Goal: Task Accomplishment & Management: Use online tool/utility

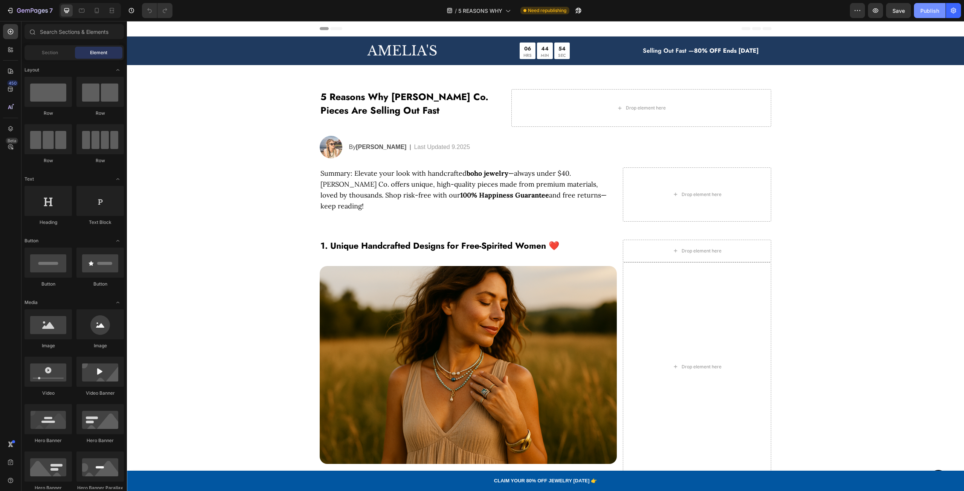
click at [932, 8] on div "Publish" at bounding box center [929, 11] width 19 height 8
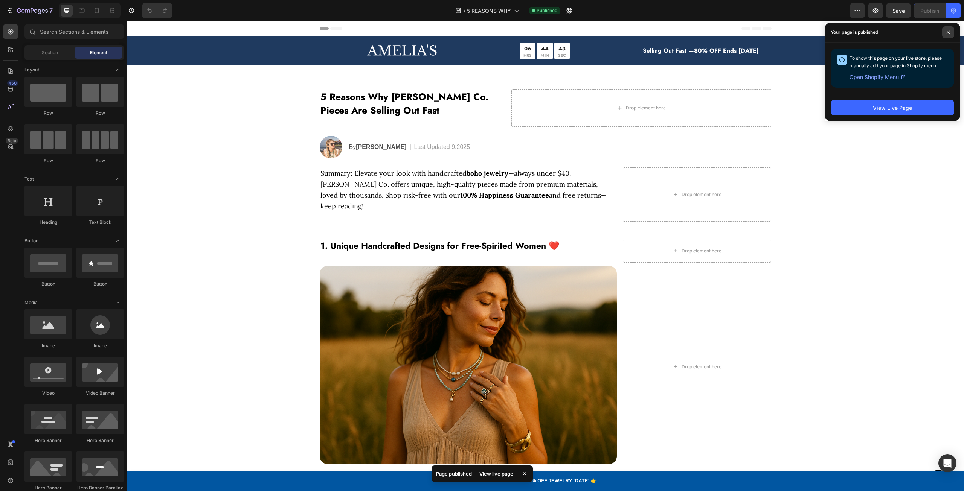
click at [946, 32] on span at bounding box center [948, 32] width 12 height 12
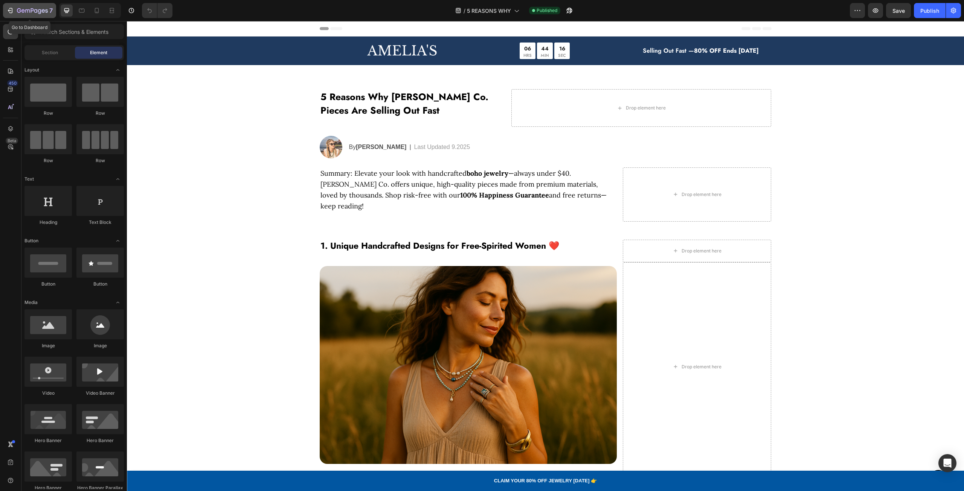
click at [16, 5] on button "7" at bounding box center [29, 10] width 53 height 15
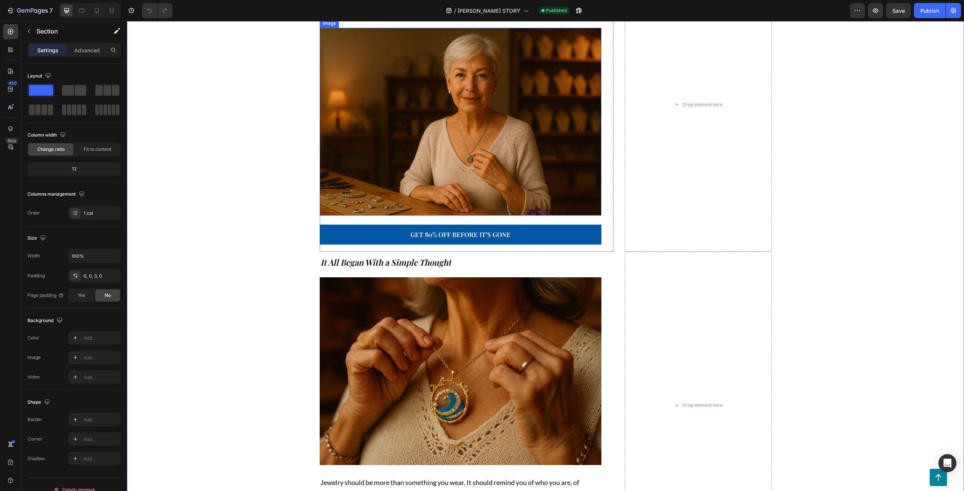
scroll to position [151, 0]
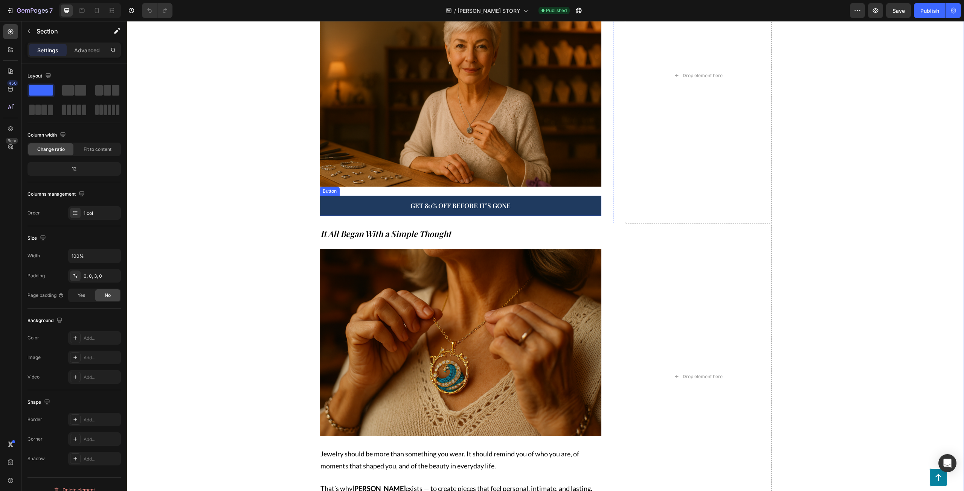
click at [394, 207] on link "Get 80% Off Before It’s Gone" at bounding box center [461, 206] width 282 height 20
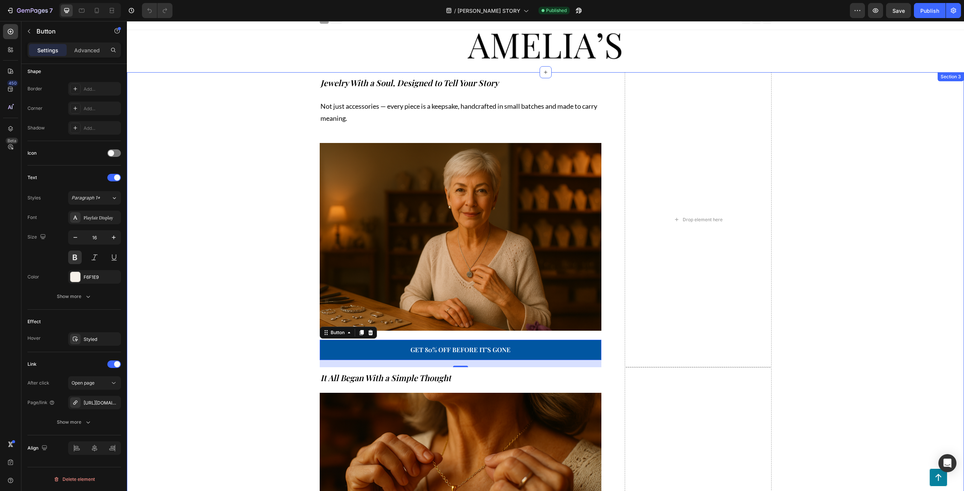
scroll to position [0, 0]
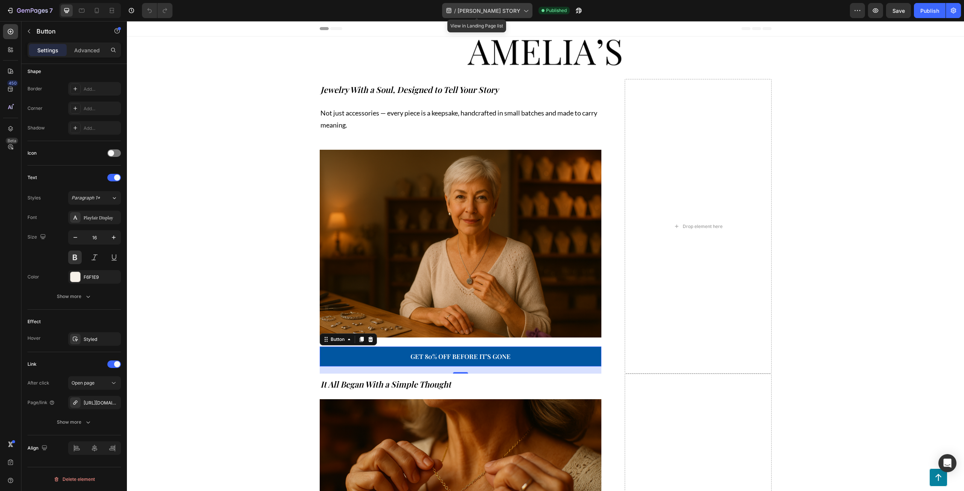
click at [463, 10] on div "/ AMELIAS STORY" at bounding box center [487, 10] width 90 height 15
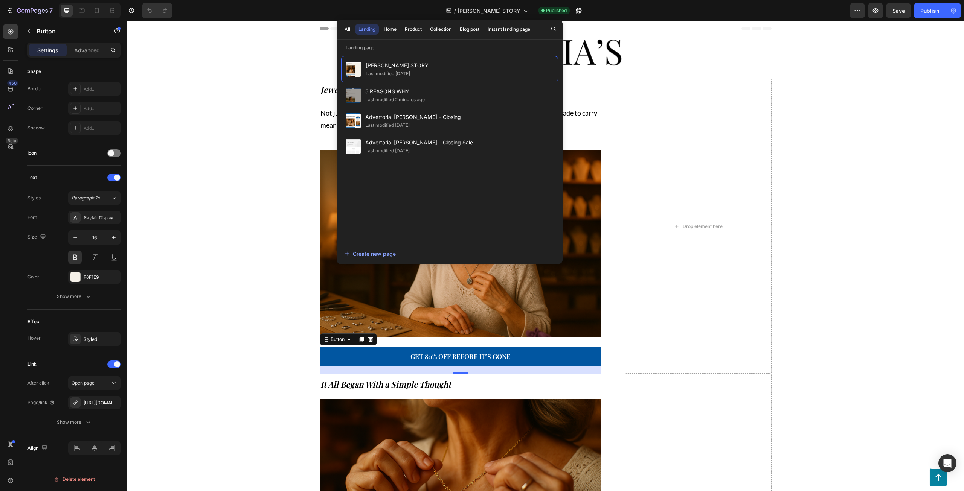
click at [483, 7] on div at bounding box center [481, 6] width 3 height 6
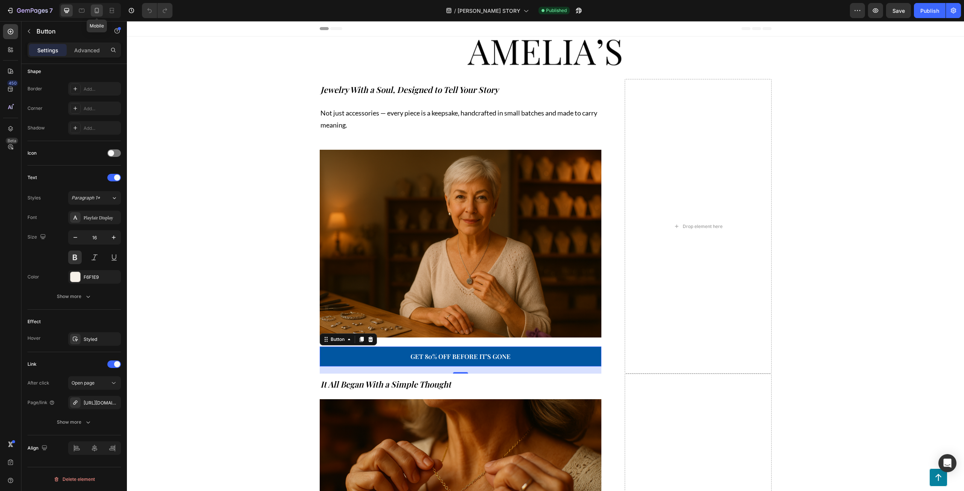
click at [99, 14] on icon at bounding box center [97, 11] width 8 height 8
type input "14"
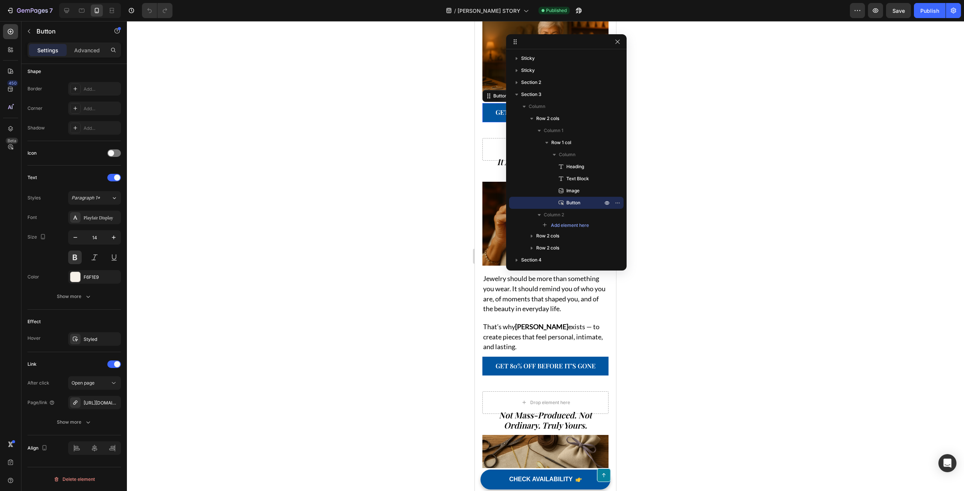
scroll to position [176, 0]
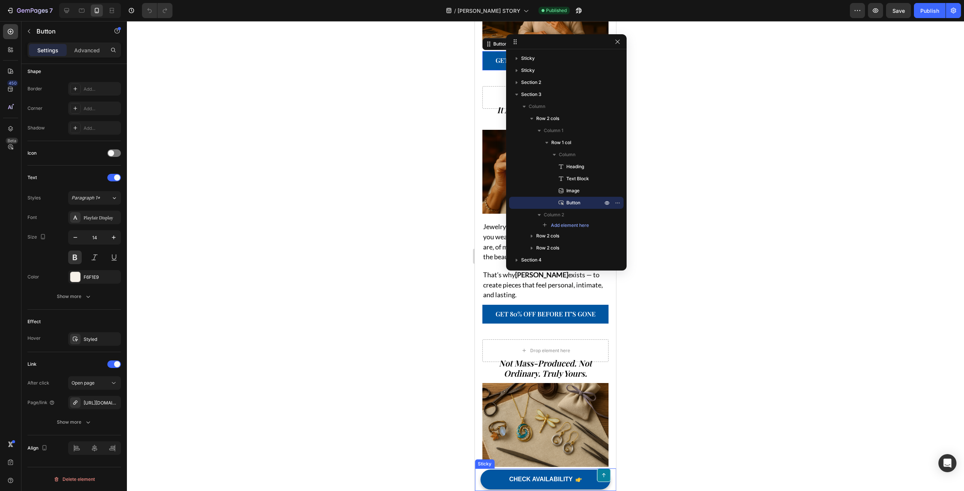
click at [492, 483] on div "Button" at bounding box center [545, 480] width 141 height 23
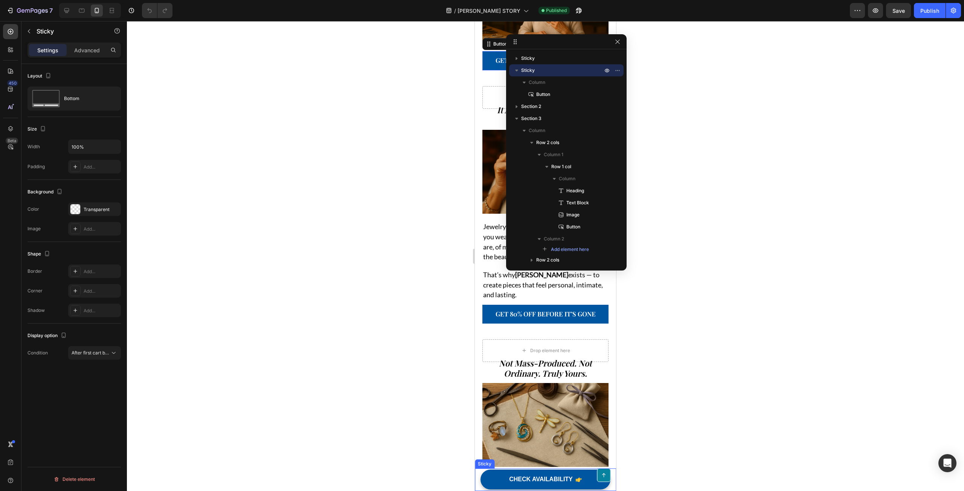
scroll to position [0, 0]
click at [84, 53] on p "Advanced" at bounding box center [87, 50] width 26 height 8
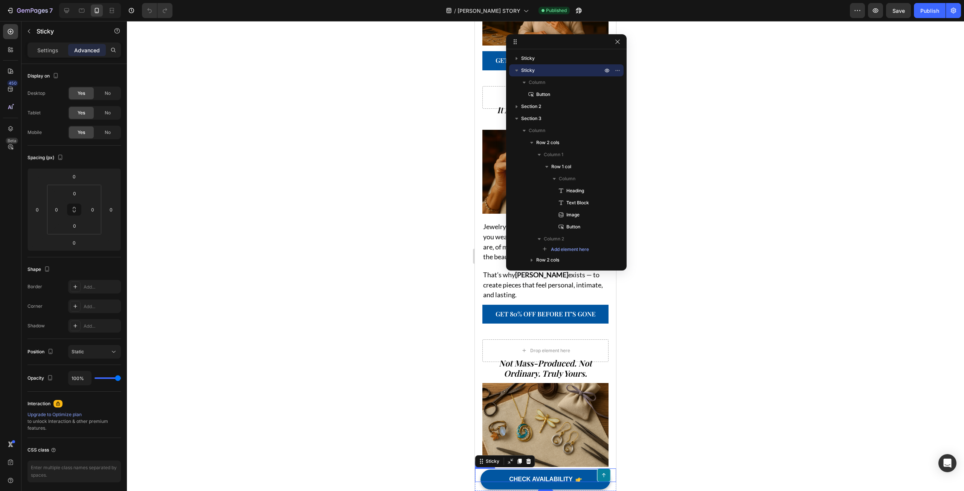
click at [520, 478] on div "Button" at bounding box center [545, 476] width 141 height 14
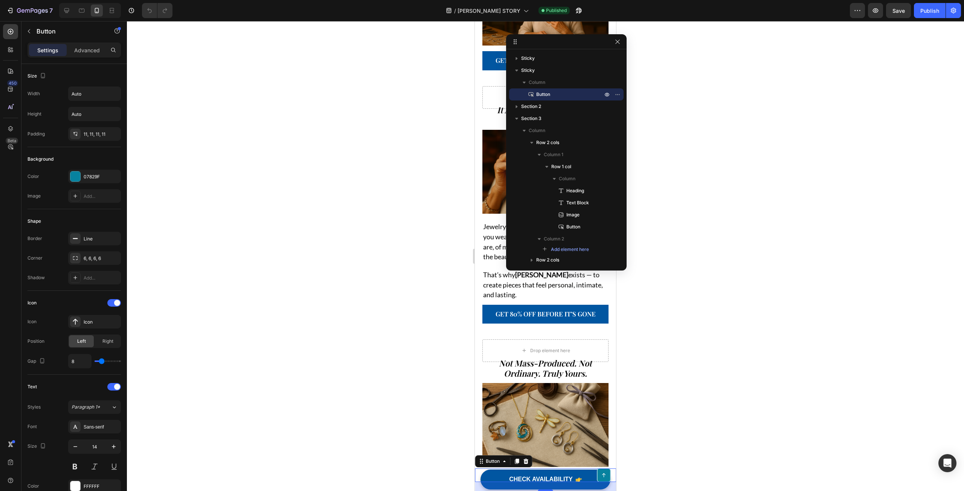
click at [508, 486] on div "24" at bounding box center [545, 486] width 141 height 9
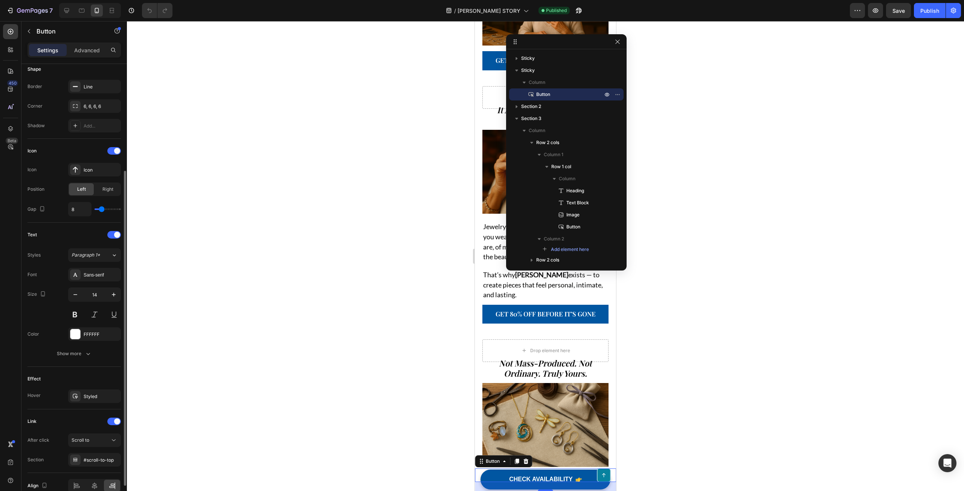
scroll to position [190, 0]
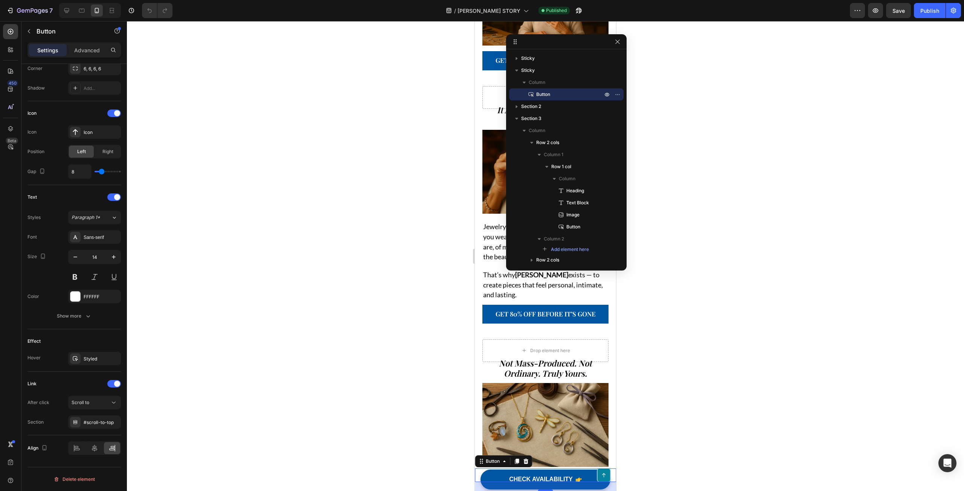
click at [506, 474] on div "Button 24" at bounding box center [545, 476] width 141 height 14
click at [751, 194] on div at bounding box center [545, 256] width 837 height 470
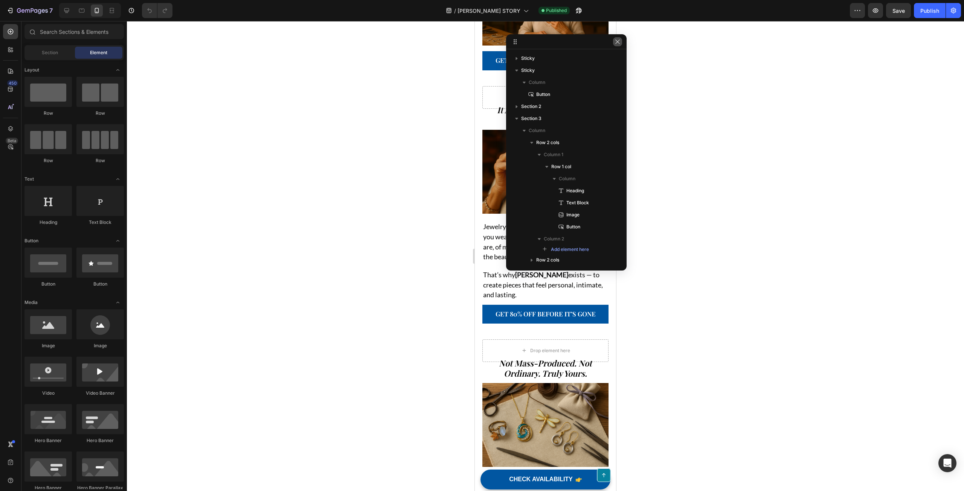
click at [618, 44] on icon "button" at bounding box center [617, 42] width 6 height 6
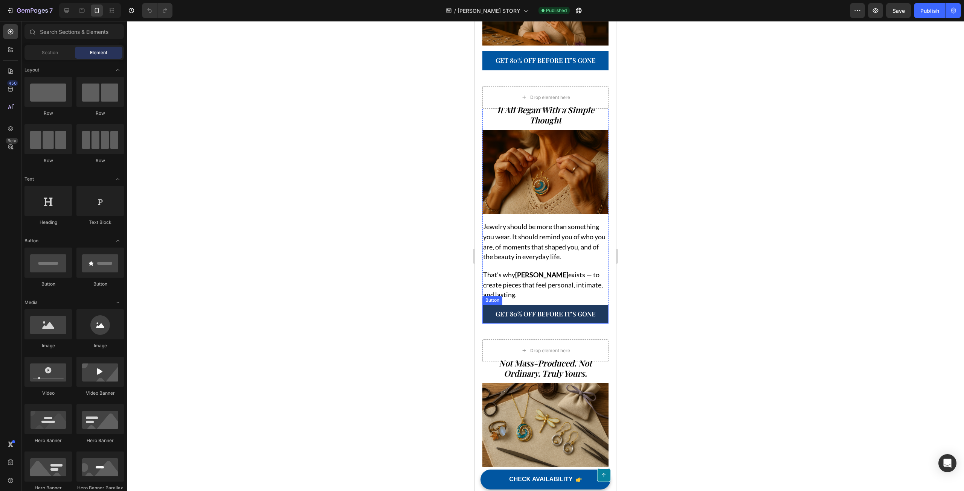
click at [492, 305] on link "Get 80% Off Before It’s Gone" at bounding box center [545, 314] width 126 height 19
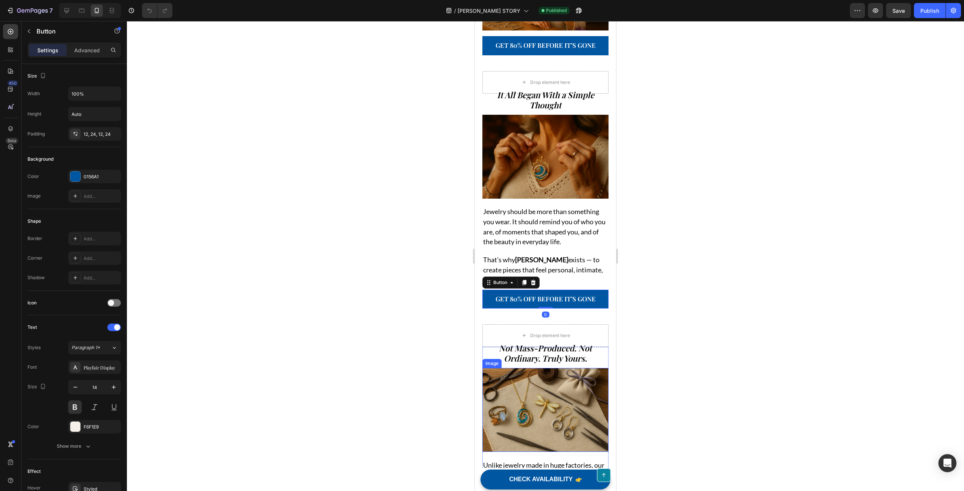
scroll to position [289, 0]
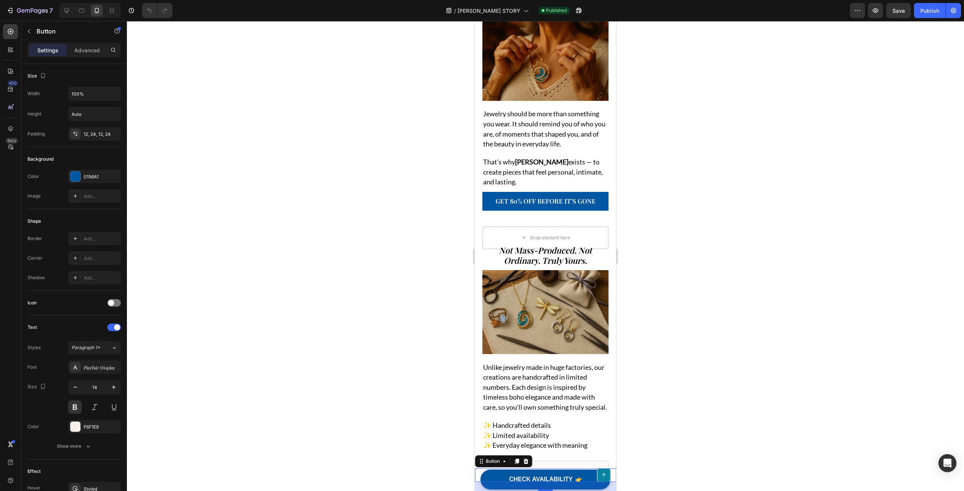
click at [514, 478] on div "Button 24" at bounding box center [545, 476] width 141 height 14
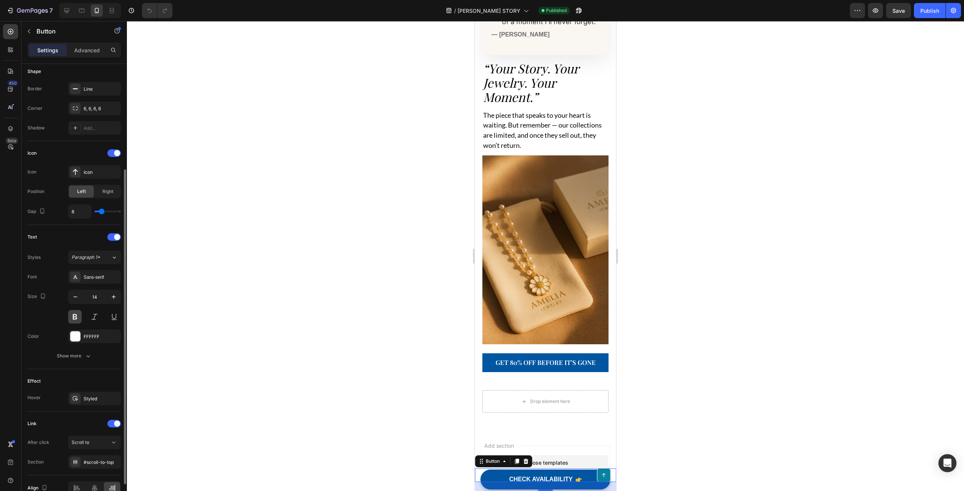
scroll to position [190, 0]
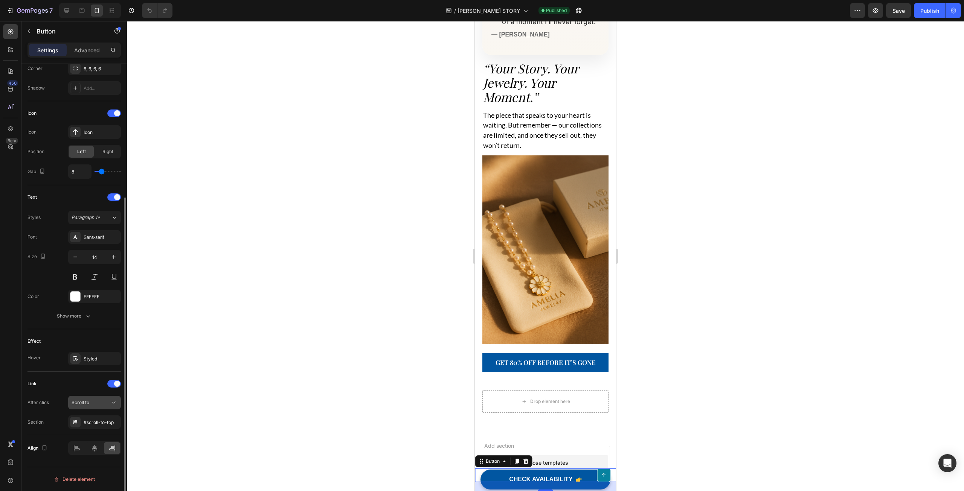
click at [91, 400] on div "Scroll to" at bounding box center [91, 402] width 38 height 7
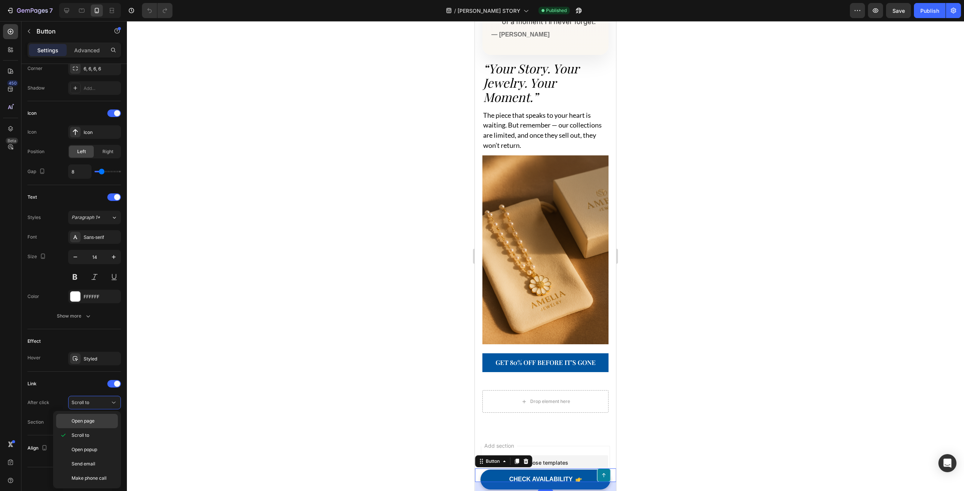
click at [91, 425] on div "Open page" at bounding box center [87, 421] width 62 height 14
click at [93, 419] on div "Add..." at bounding box center [101, 422] width 35 height 7
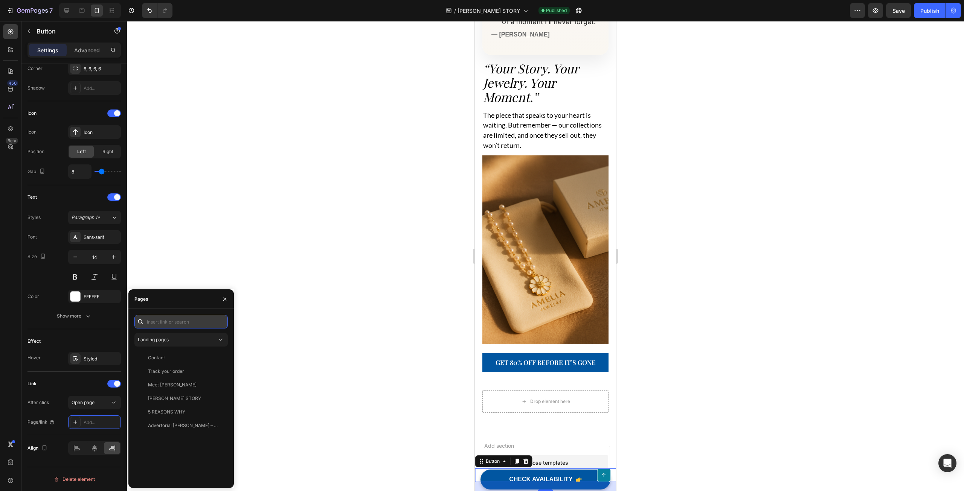
click at [171, 318] on input "text" at bounding box center [180, 322] width 93 height 14
paste input "[URL][DOMAIN_NAME]"
type input "[URL][DOMAIN_NAME]"
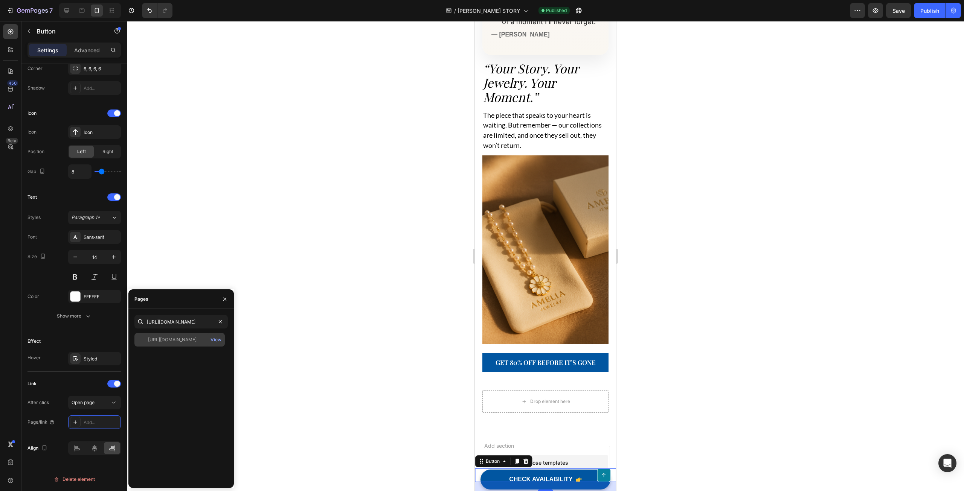
click at [175, 337] on div "[URL][DOMAIN_NAME]" at bounding box center [172, 340] width 49 height 7
click at [199, 258] on div at bounding box center [545, 256] width 837 height 470
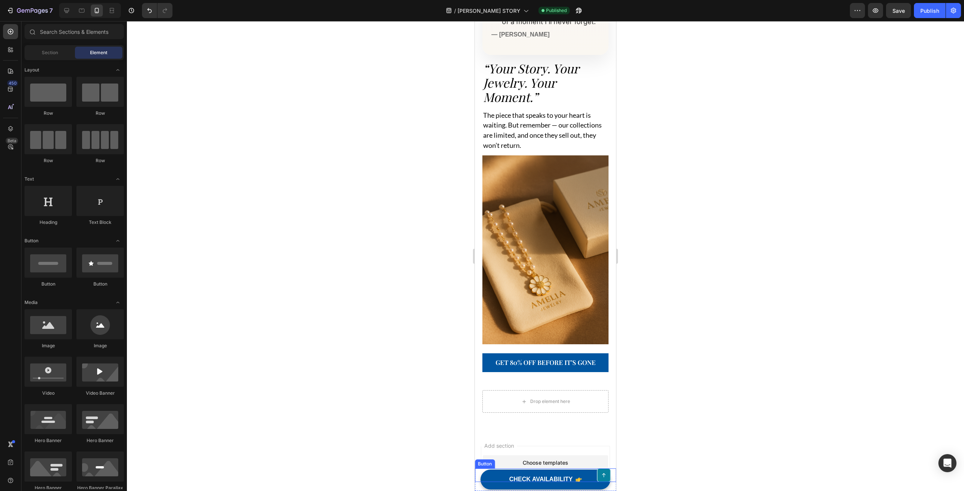
click at [532, 482] on div "Button" at bounding box center [545, 476] width 141 height 14
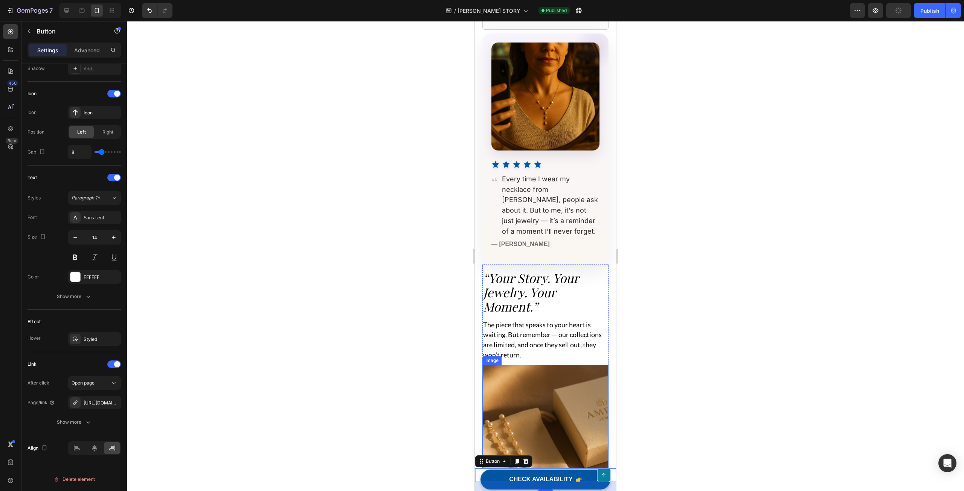
scroll to position [1098, 0]
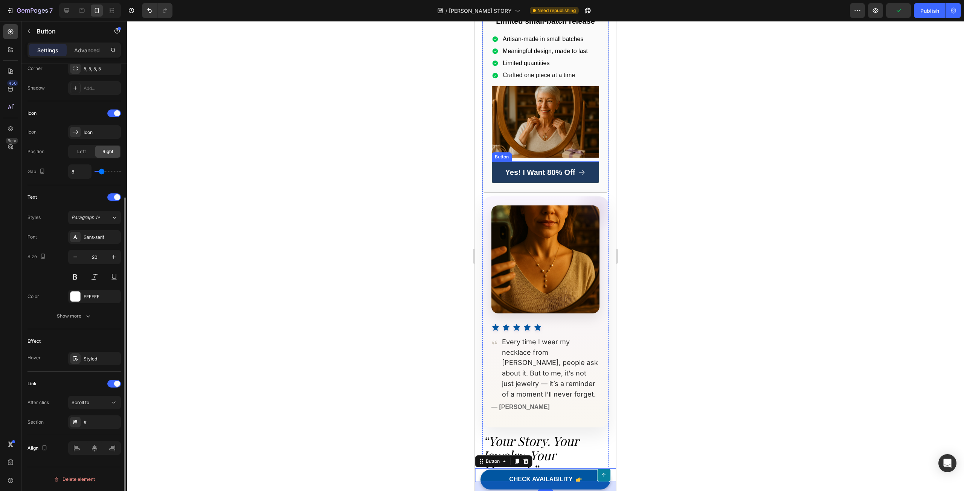
click at [523, 183] on link "Yes! I Want 80% Off" at bounding box center [545, 172] width 107 height 22
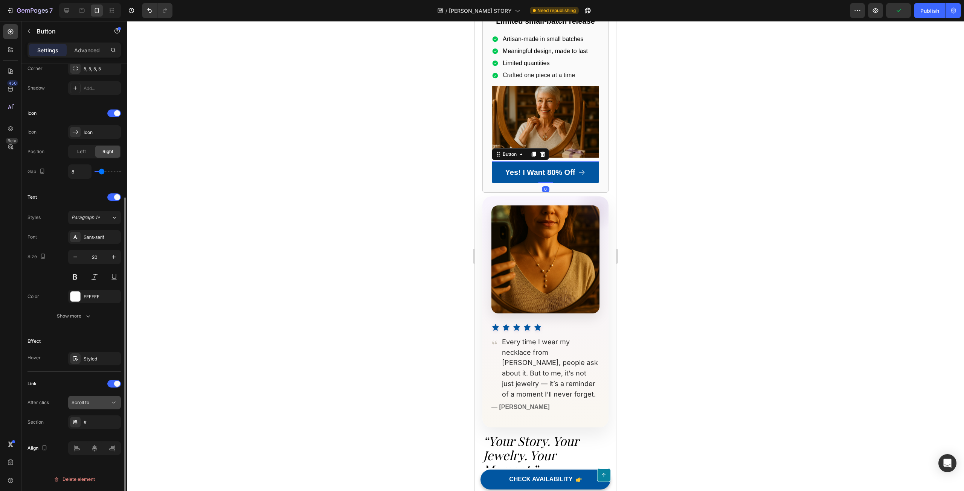
click at [95, 402] on div "Scroll to" at bounding box center [91, 402] width 38 height 7
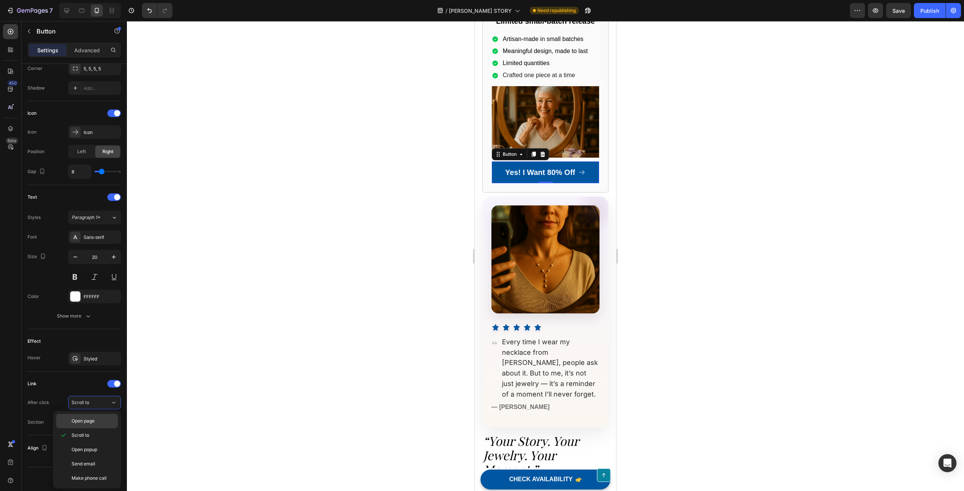
click at [88, 424] on span "Open page" at bounding box center [83, 421] width 23 height 7
click at [95, 419] on div "Add..." at bounding box center [101, 422] width 35 height 7
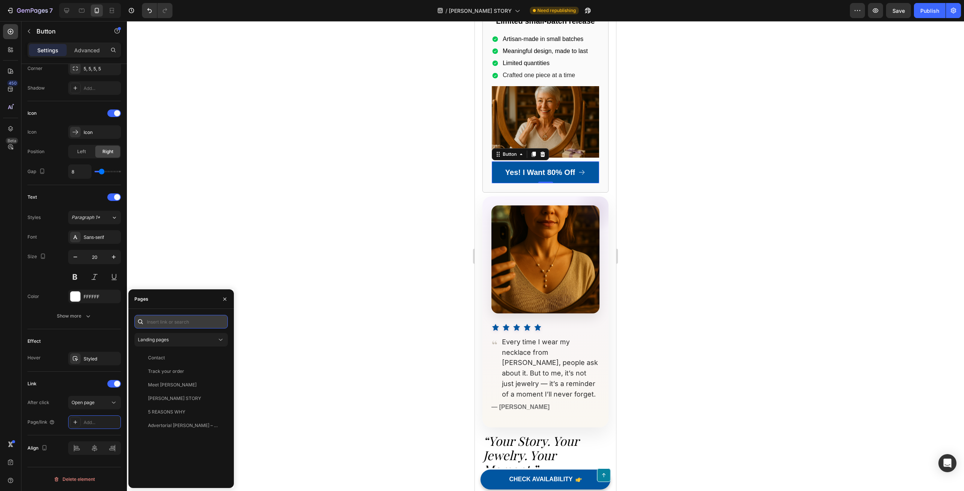
click at [171, 323] on input "text" at bounding box center [180, 322] width 93 height 14
paste input "[URL][DOMAIN_NAME]"
type input "[URL][DOMAIN_NAME]"
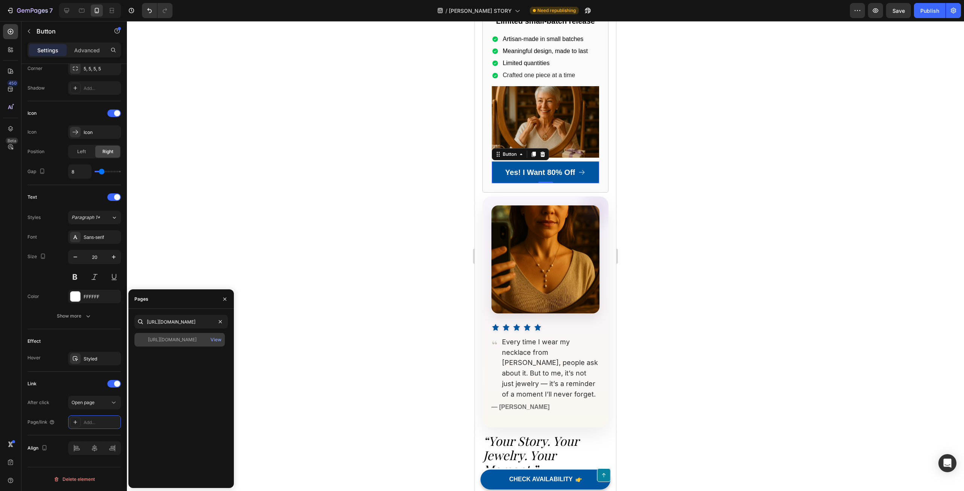
click at [187, 339] on div "[URL][DOMAIN_NAME]" at bounding box center [172, 340] width 49 height 7
click at [171, 267] on div at bounding box center [545, 256] width 837 height 470
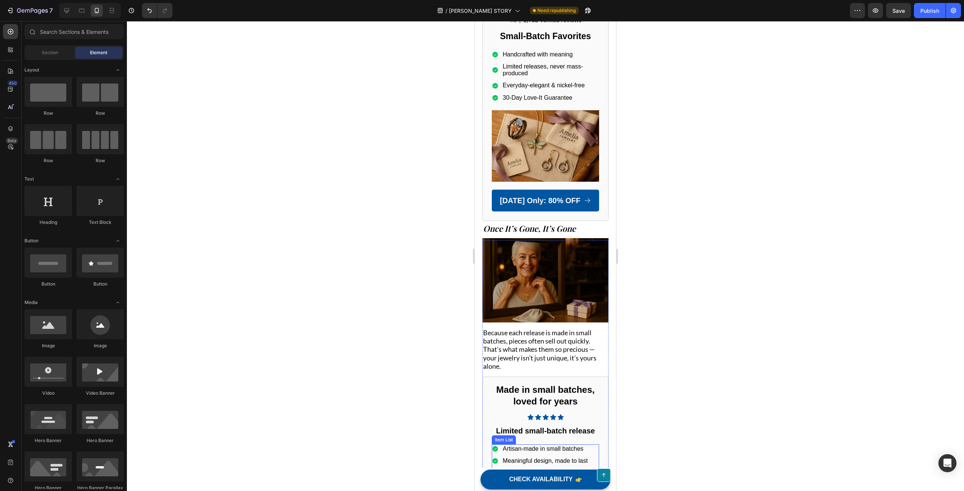
scroll to position [759, 0]
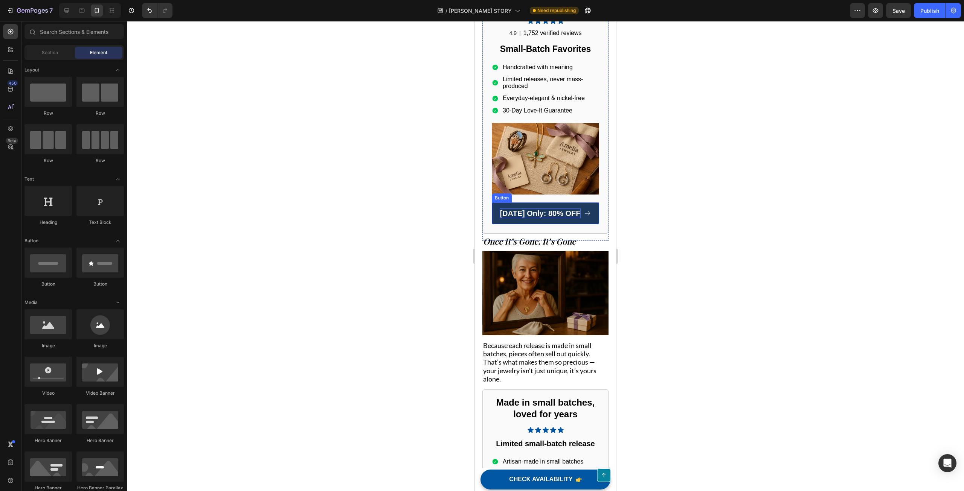
click at [527, 210] on strong "Today Only: 80% OFF" at bounding box center [539, 213] width 81 height 8
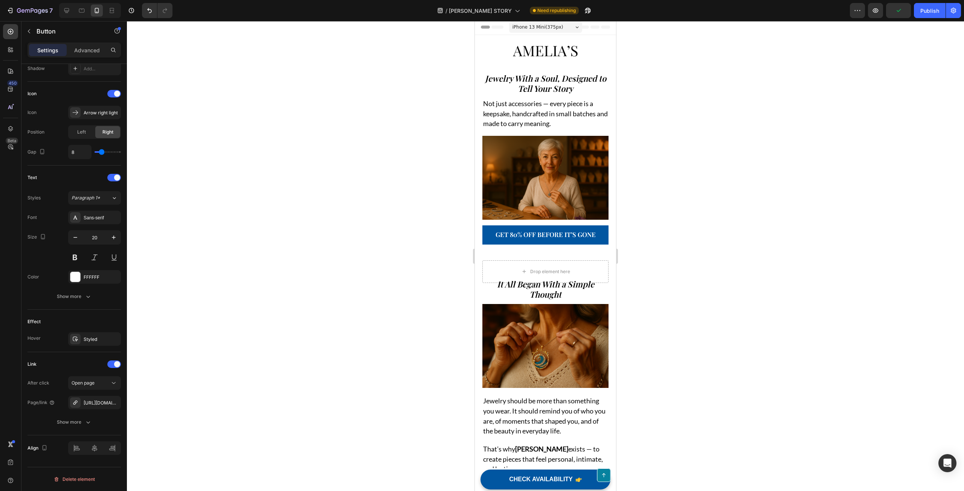
scroll to position [0, 0]
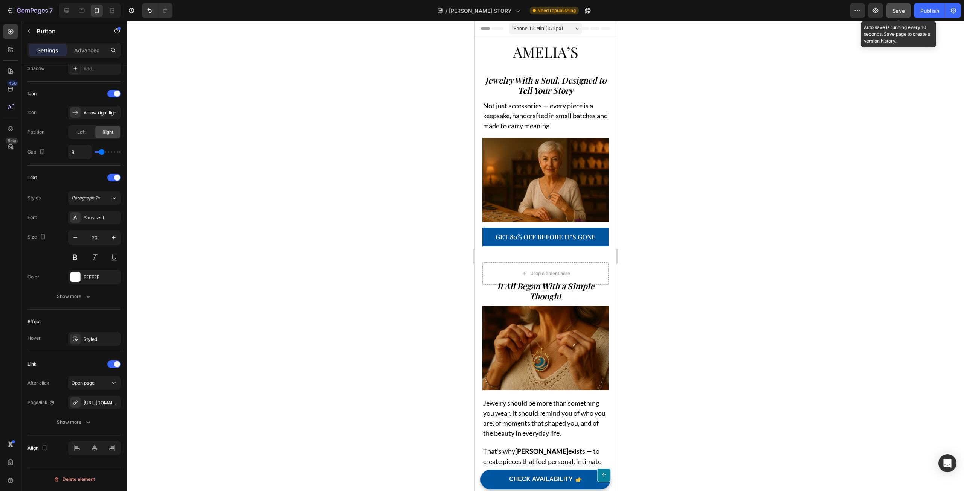
click at [901, 9] on span "Save" at bounding box center [898, 11] width 12 height 6
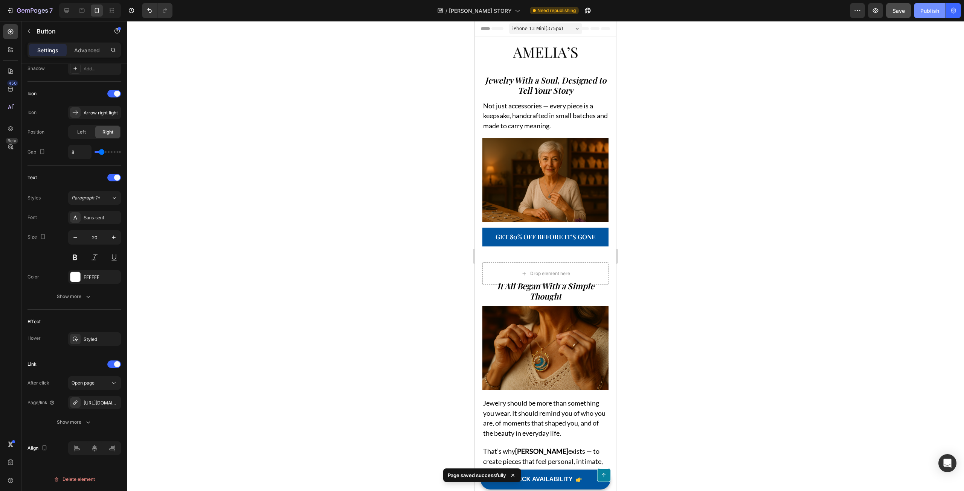
click at [925, 12] on div "Publish" at bounding box center [929, 11] width 19 height 8
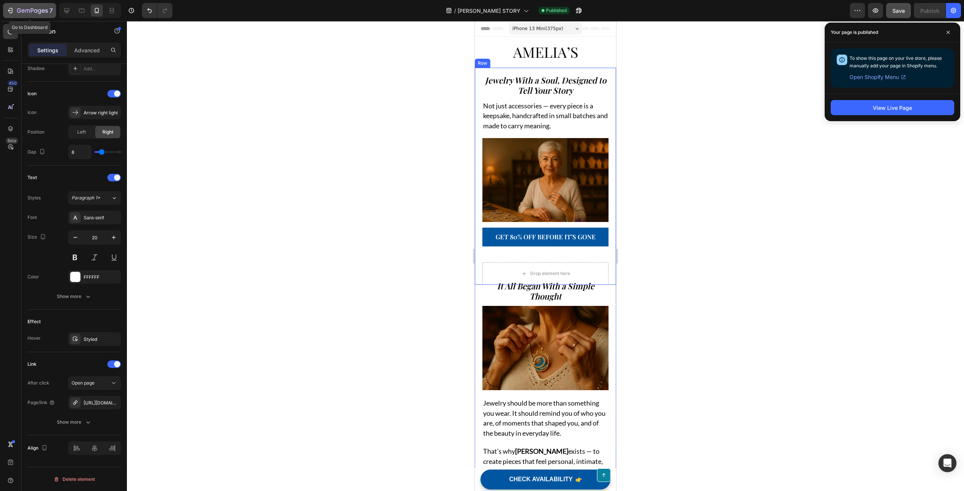
click at [6, 11] on button "7" at bounding box center [29, 10] width 53 height 15
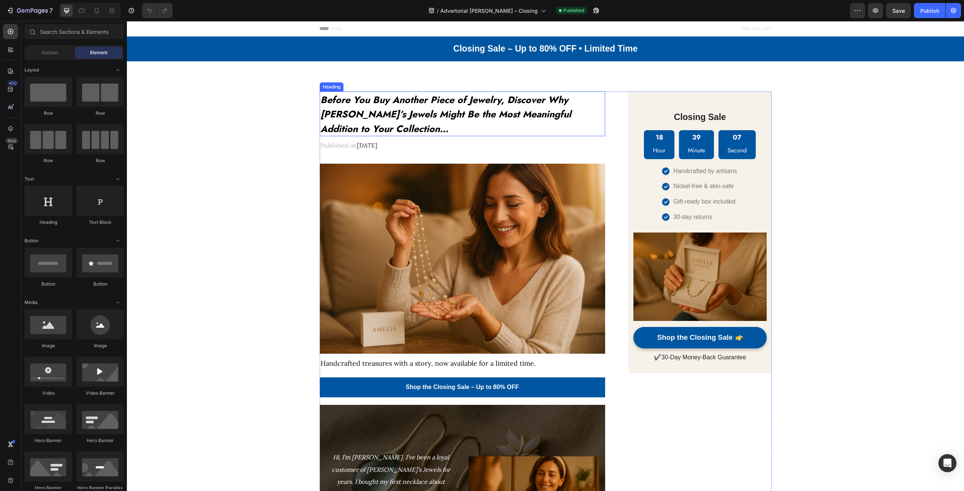
click at [379, 115] on icon "Before You Buy Another Piece of Jewelry, Discover Why [PERSON_NAME]’s Jewels Mi…" at bounding box center [445, 114] width 251 height 43
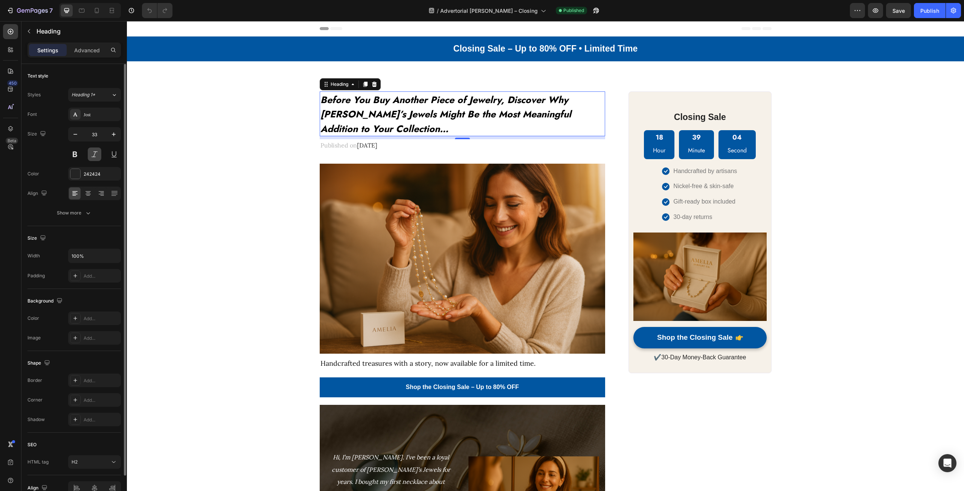
click at [94, 154] on button at bounding box center [95, 155] width 14 height 14
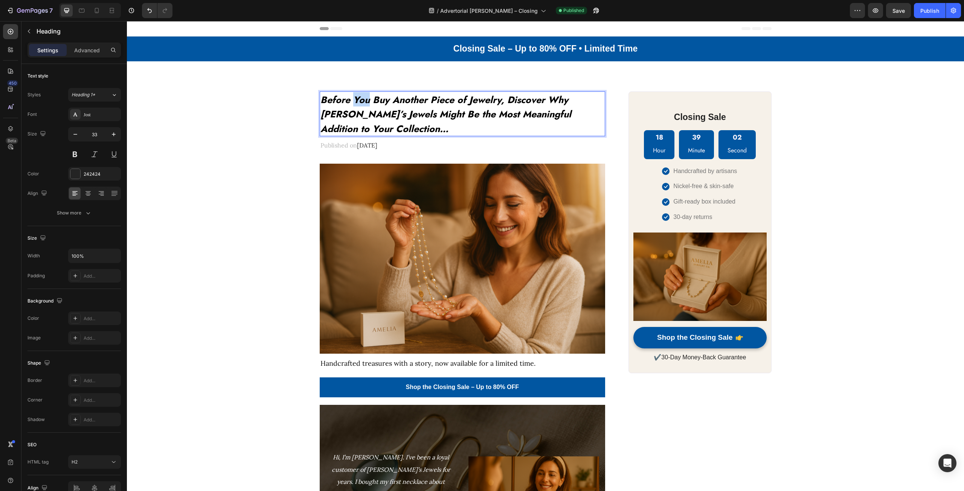
click at [358, 104] on icon "Before You Buy Another Piece of Jewelry, Discover Why [PERSON_NAME]’s Jewels Mi…" at bounding box center [445, 114] width 251 height 43
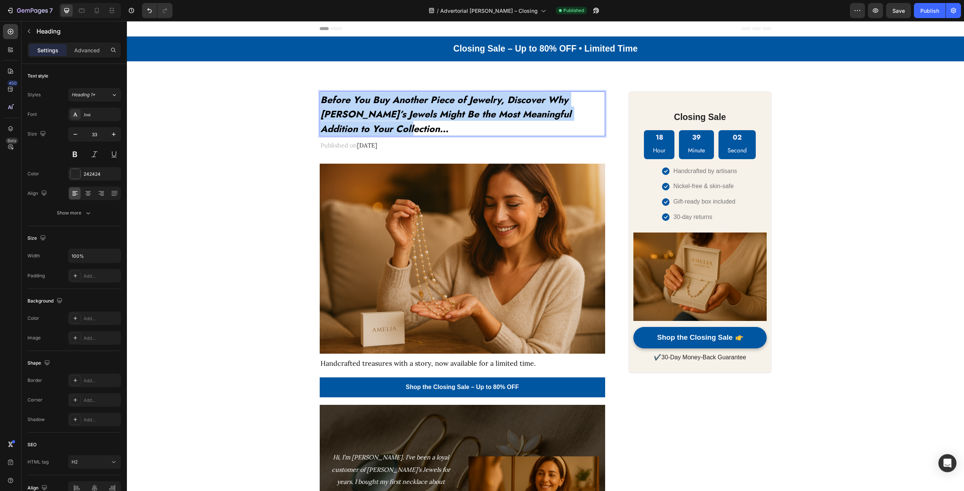
click at [358, 104] on icon "Before You Buy Another Piece of Jewelry, Discover Why [PERSON_NAME]’s Jewels Mi…" at bounding box center [445, 114] width 251 height 43
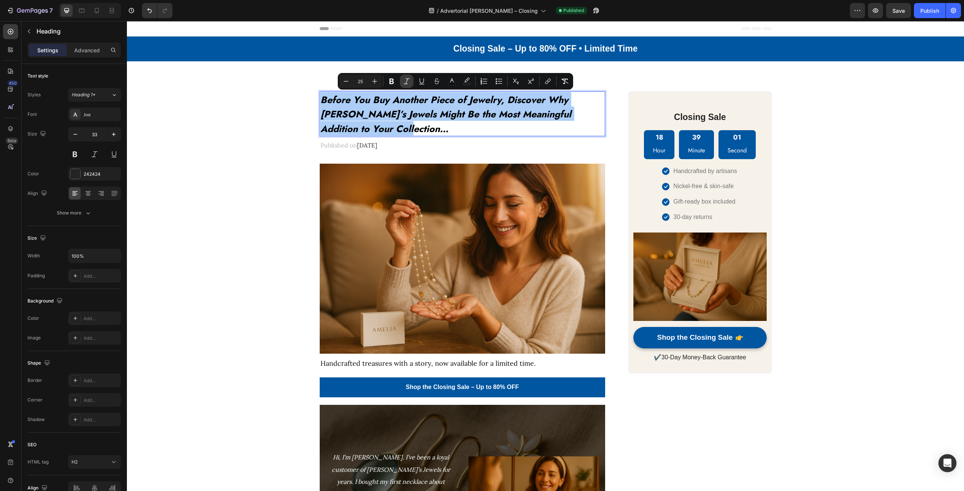
click at [410, 80] on icon "Editor contextual toolbar" at bounding box center [407, 82] width 8 height 8
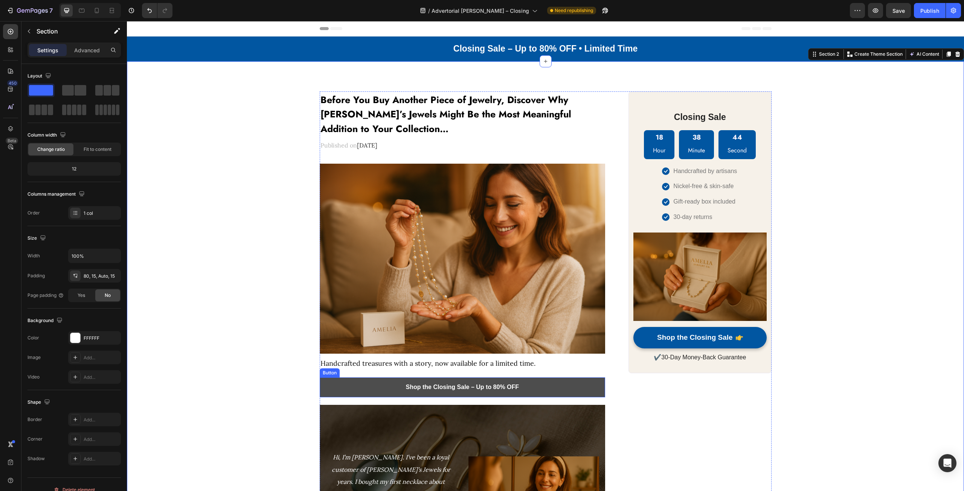
click at [362, 390] on button "Shop the Closing Sale – Up to 80% OFF" at bounding box center [463, 388] width 286 height 20
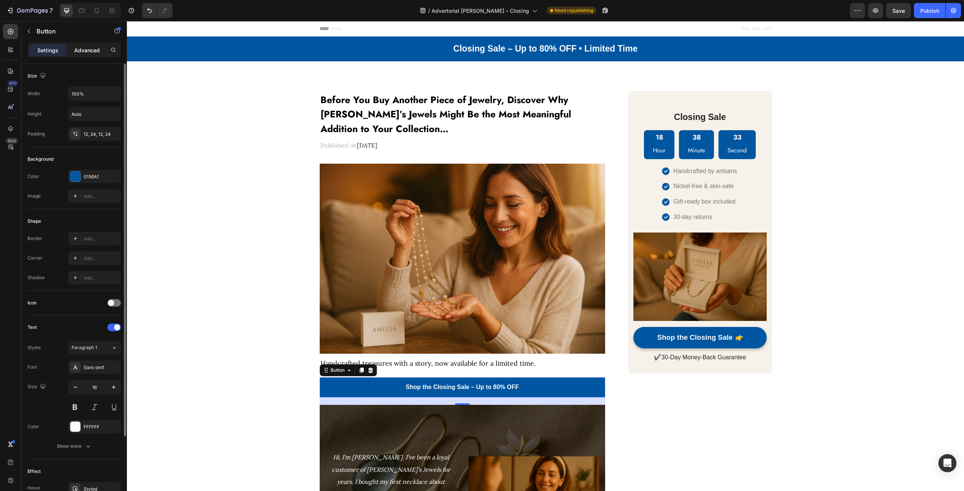
click at [90, 52] on p "Advanced" at bounding box center [87, 50] width 26 height 8
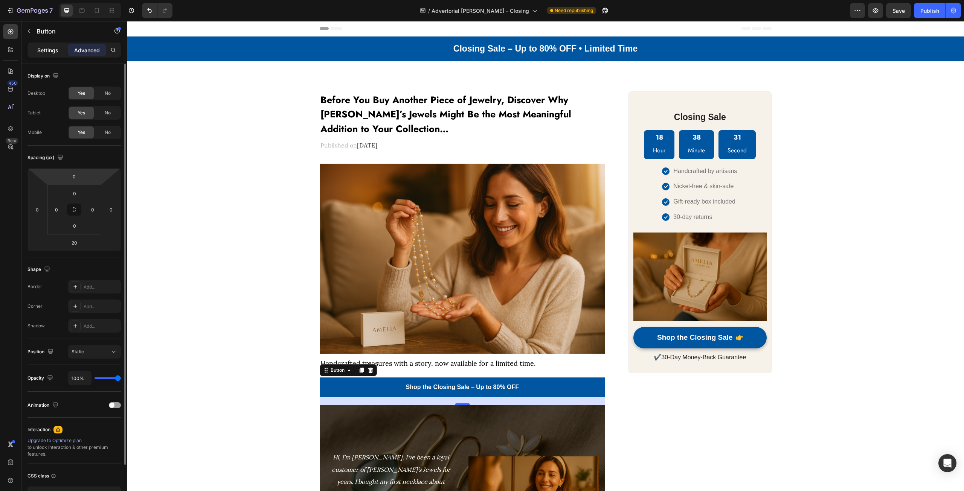
click at [48, 48] on p "Settings" at bounding box center [47, 50] width 21 height 8
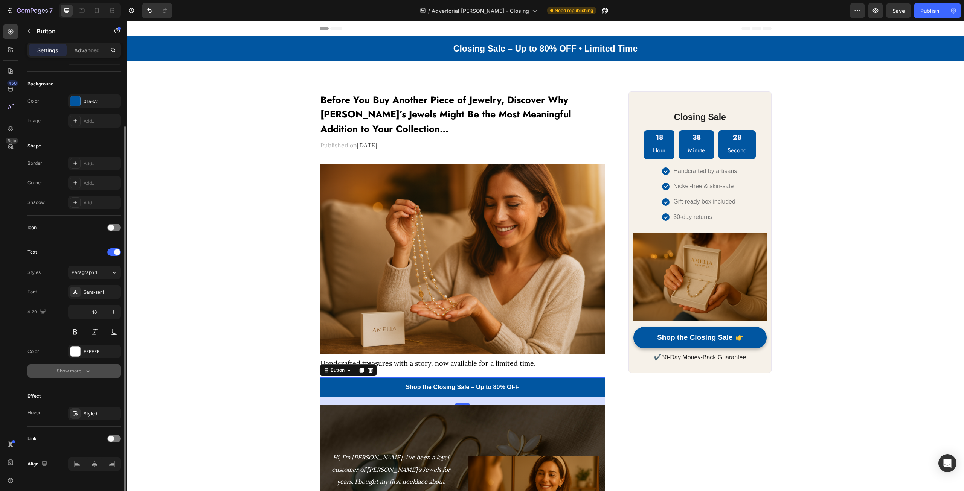
scroll to position [91, 0]
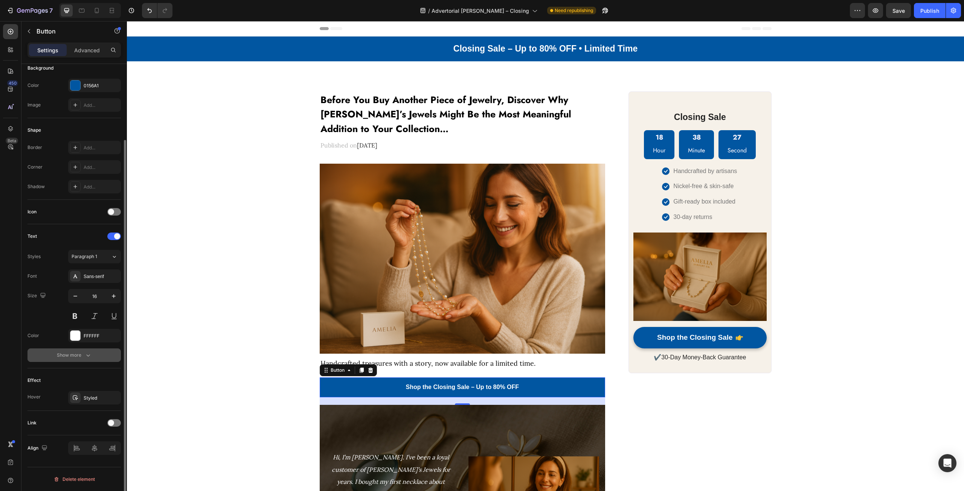
click at [75, 356] on div "Show more" at bounding box center [74, 356] width 35 height 8
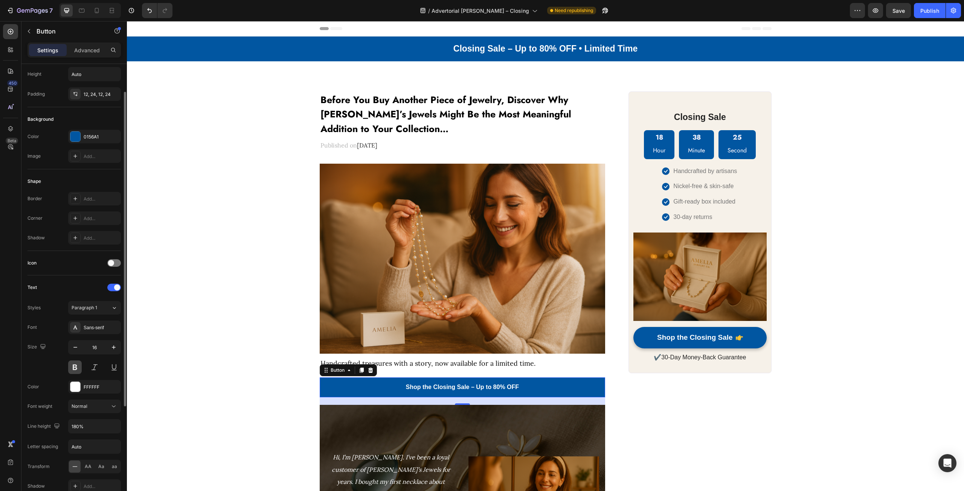
scroll to position [0, 0]
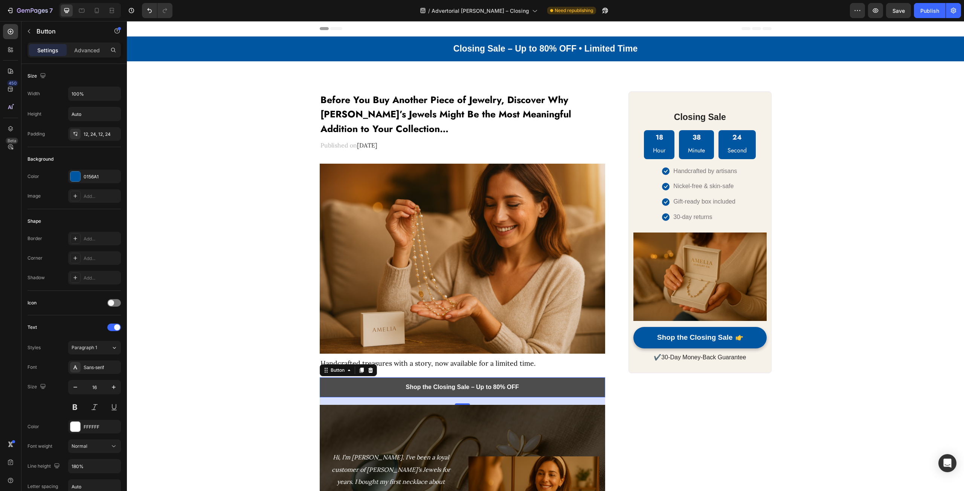
click at [372, 391] on button "Shop the Closing Sale – Up to 80% OFF" at bounding box center [463, 388] width 286 height 20
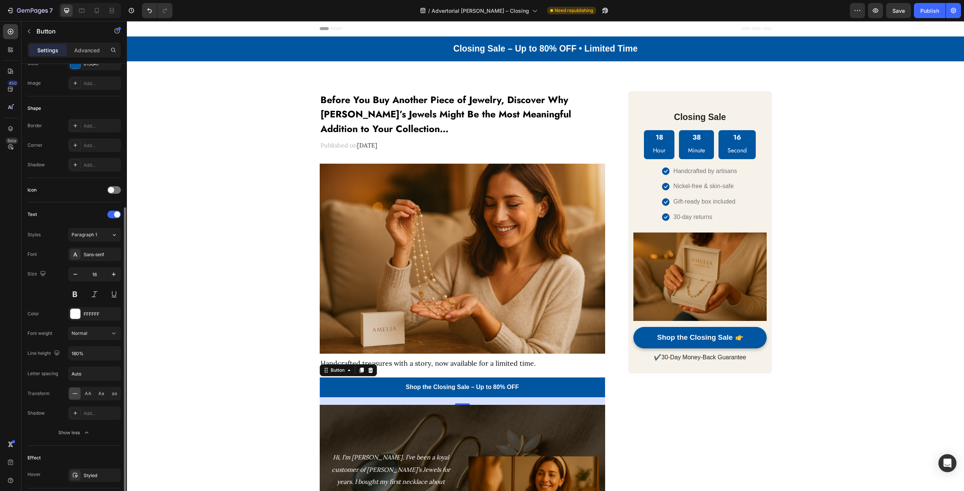
scroll to position [188, 0]
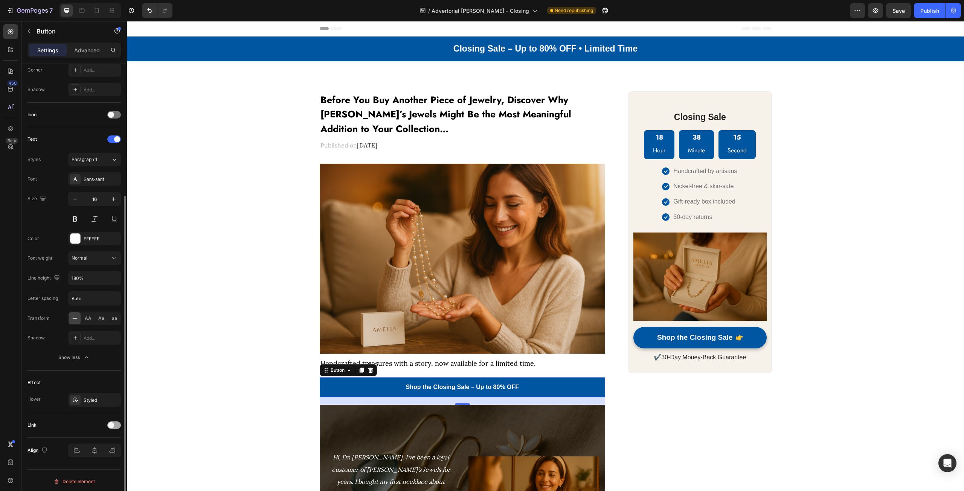
click at [108, 425] on span at bounding box center [111, 425] width 6 height 6
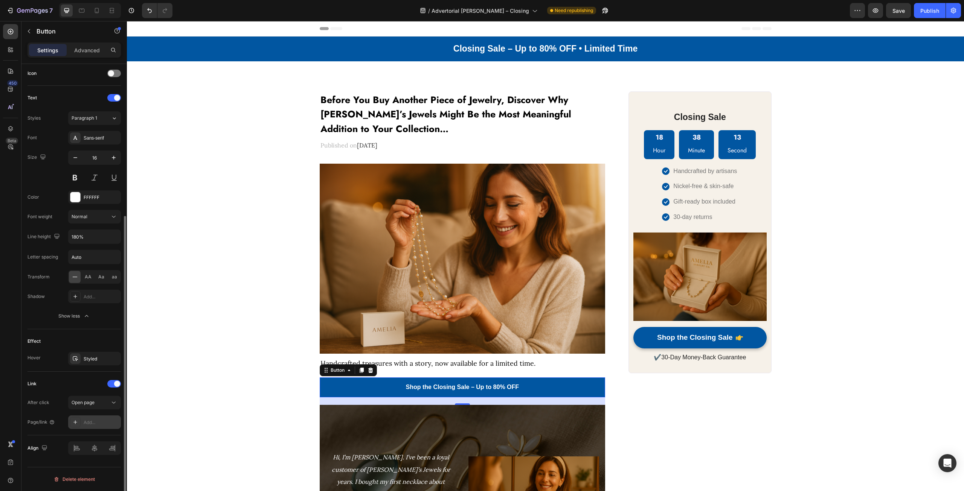
click at [101, 419] on div "Add..." at bounding box center [101, 422] width 35 height 7
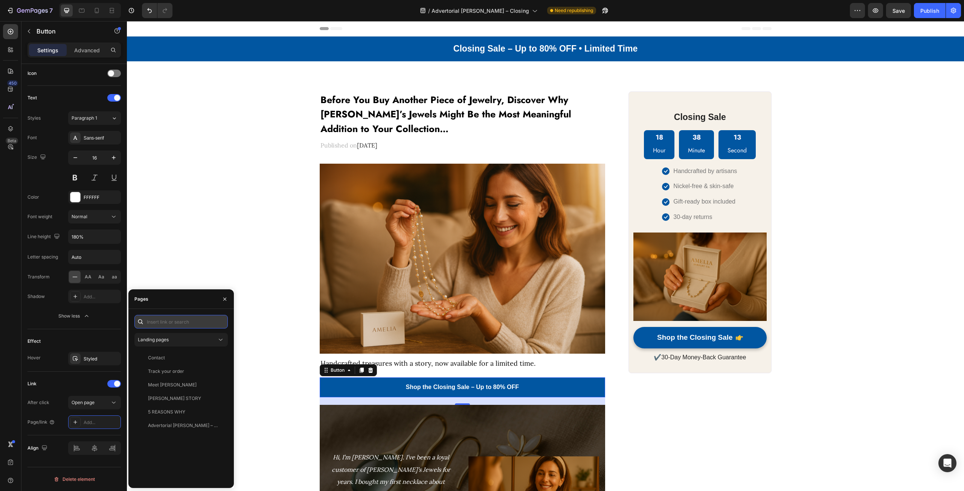
click at [168, 323] on input "text" at bounding box center [180, 322] width 93 height 14
paste input "[URL][DOMAIN_NAME]"
type input "[URL][DOMAIN_NAME]"
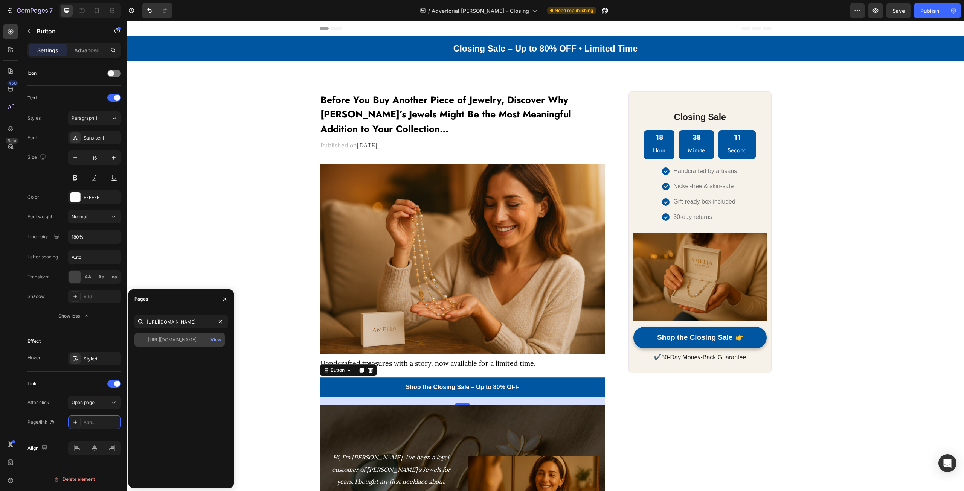
click at [173, 338] on div "[URL][DOMAIN_NAME]" at bounding box center [172, 340] width 49 height 7
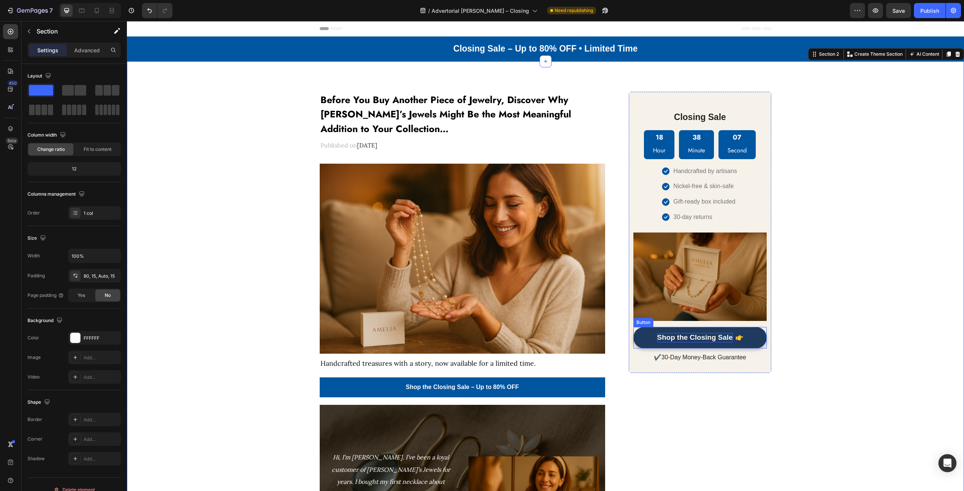
click at [667, 337] on strong "Shop the Closing Sale" at bounding box center [695, 337] width 76 height 8
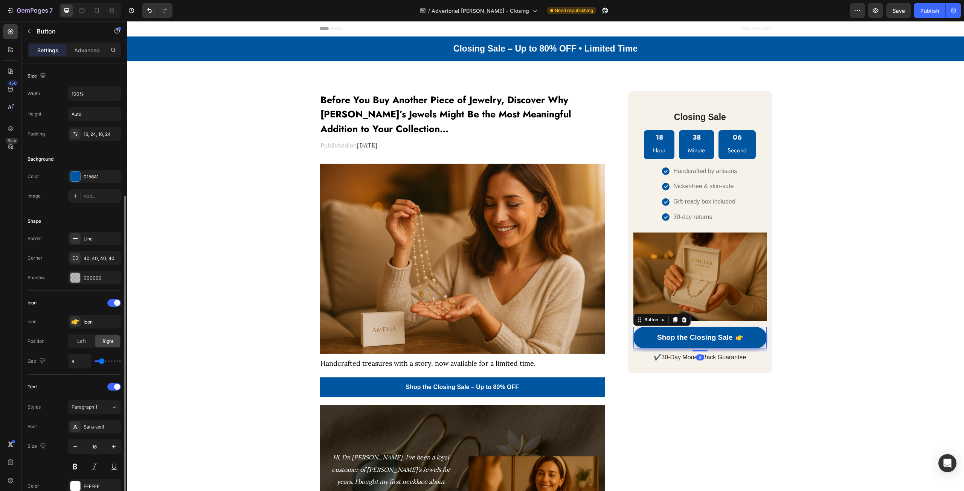
scroll to position [151, 0]
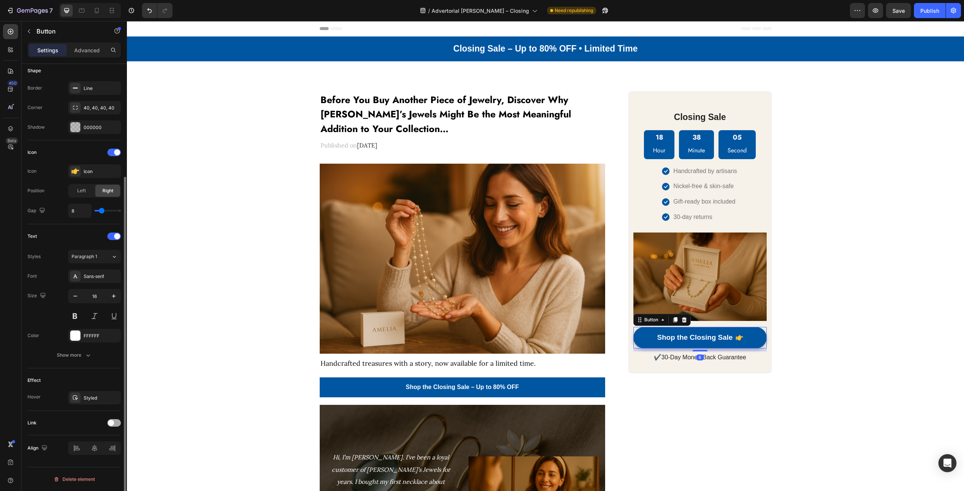
click at [113, 422] on span at bounding box center [111, 423] width 6 height 6
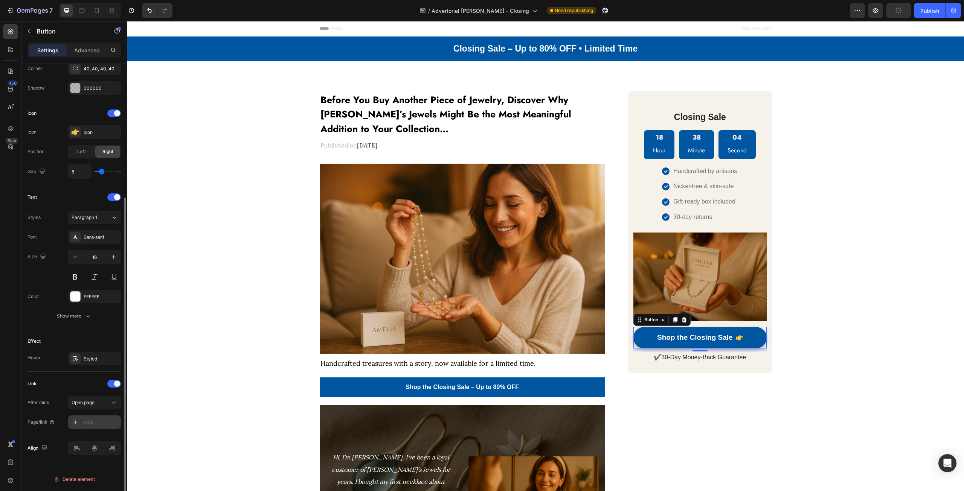
click at [91, 423] on div "Add..." at bounding box center [101, 422] width 35 height 7
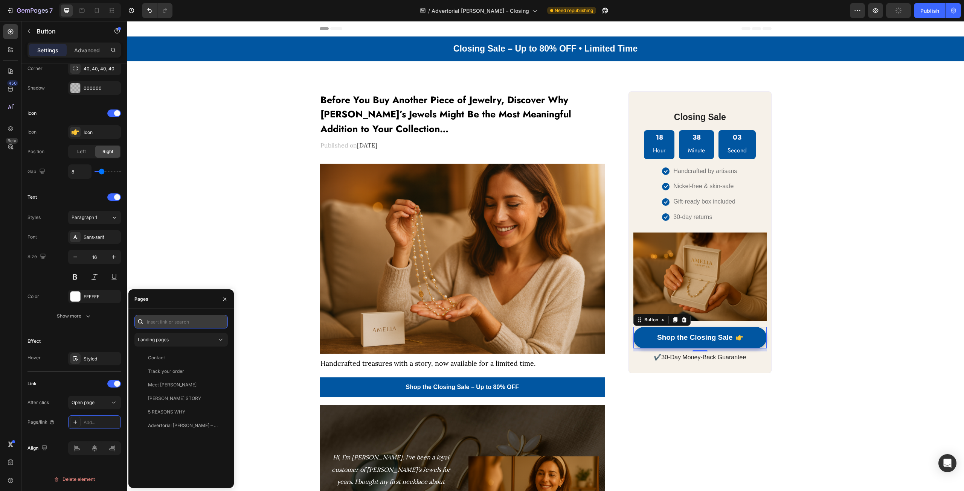
click at [166, 324] on input "text" at bounding box center [180, 322] width 93 height 14
paste input "[URL][DOMAIN_NAME]"
type input "[URL][DOMAIN_NAME]"
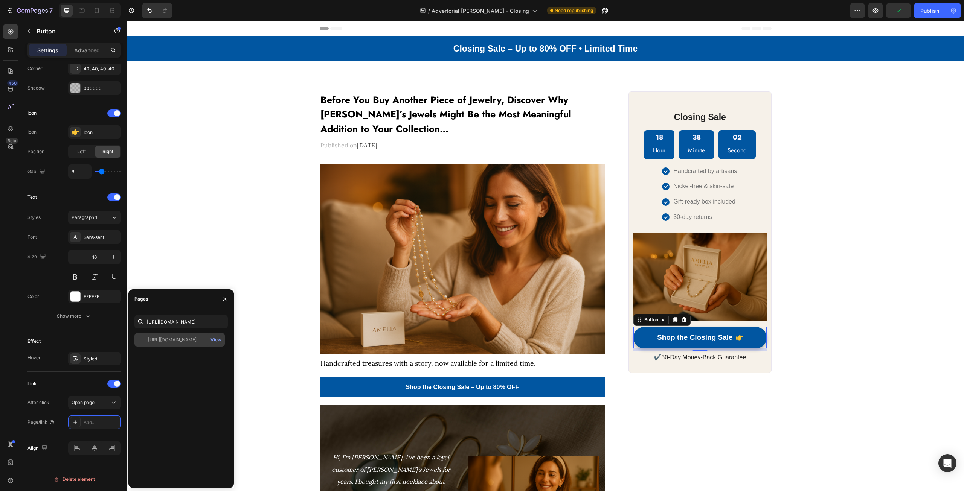
click at [173, 341] on div "[URL][DOMAIN_NAME]" at bounding box center [172, 340] width 49 height 7
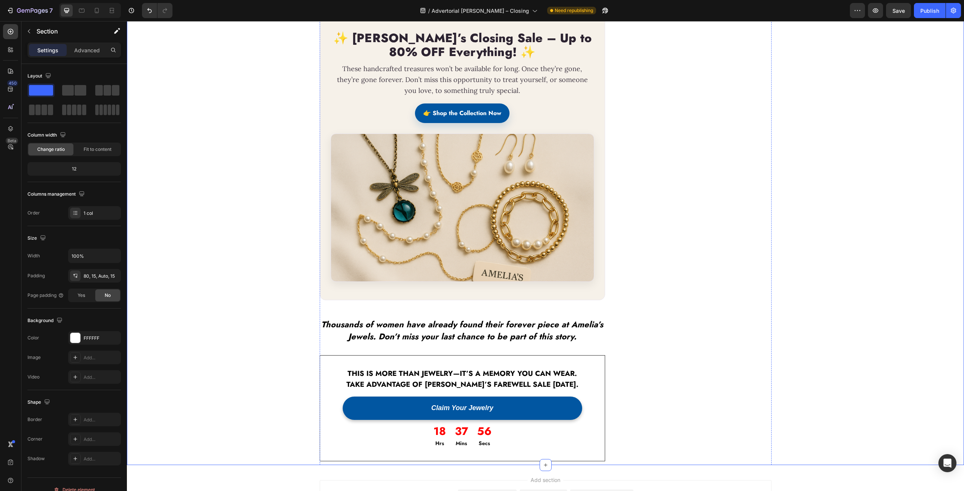
scroll to position [866, 0]
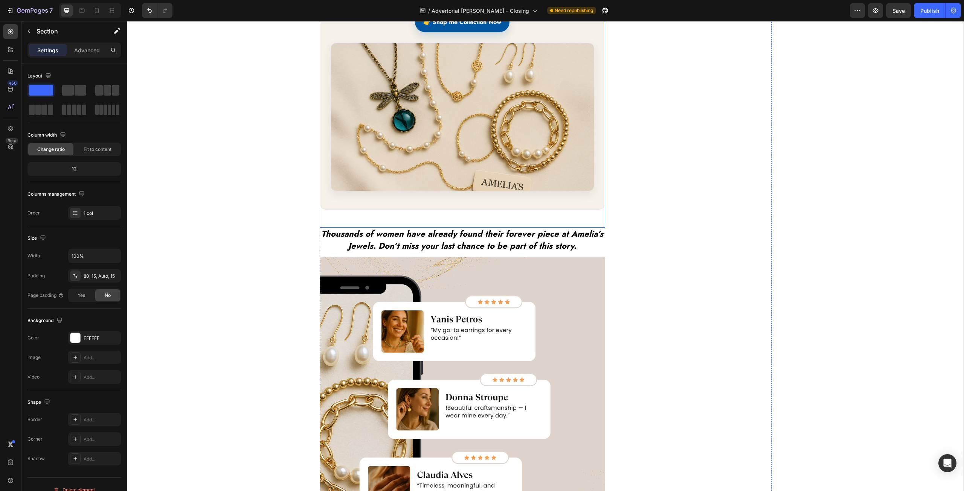
click at [453, 32] on link "👉 Shop the Collection Now" at bounding box center [462, 22] width 94 height 20
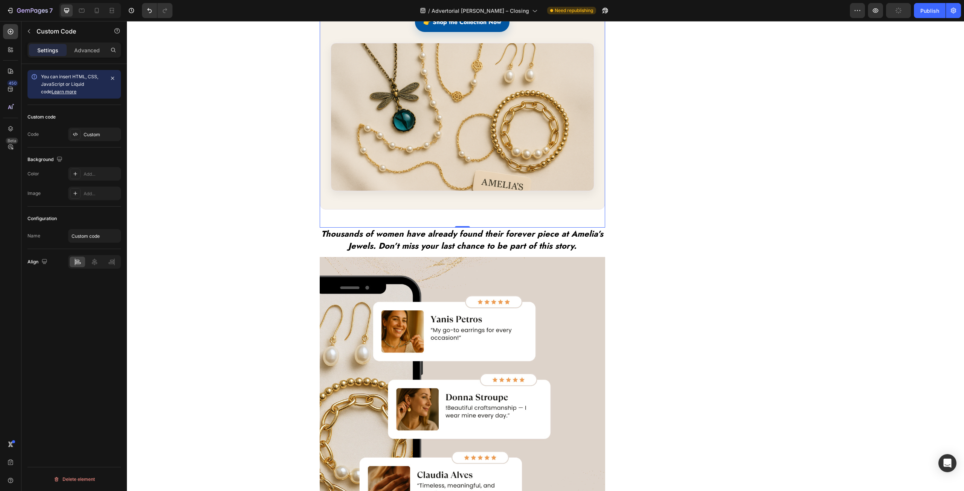
click at [442, 32] on link "👉 Shop the Collection Now" at bounding box center [462, 22] width 94 height 20
click at [445, 32] on link "👉 Shop the Collection Now" at bounding box center [462, 22] width 94 height 20
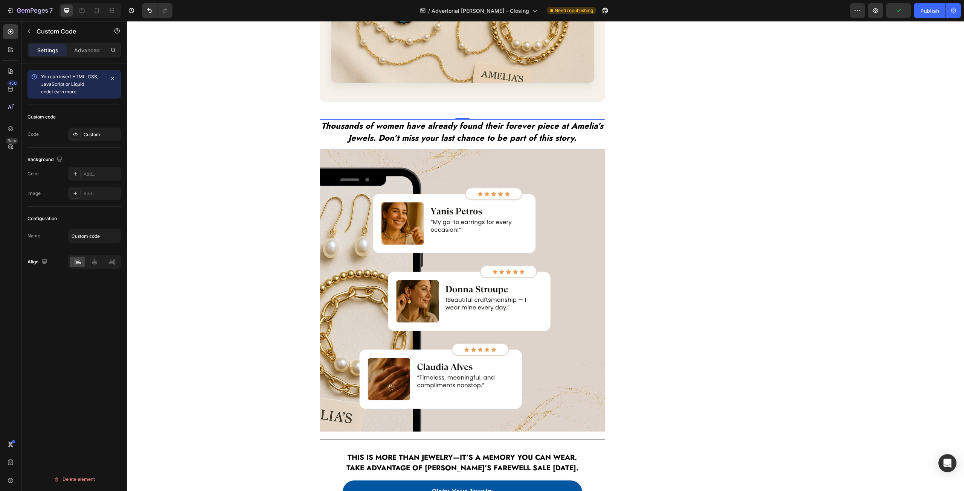
scroll to position [1016, 0]
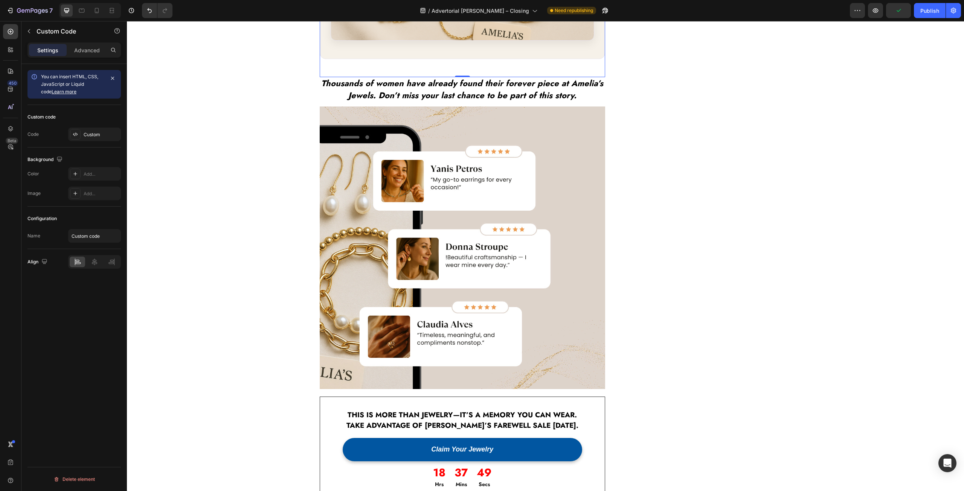
click at [96, 50] on p "Advanced" at bounding box center [87, 50] width 26 height 8
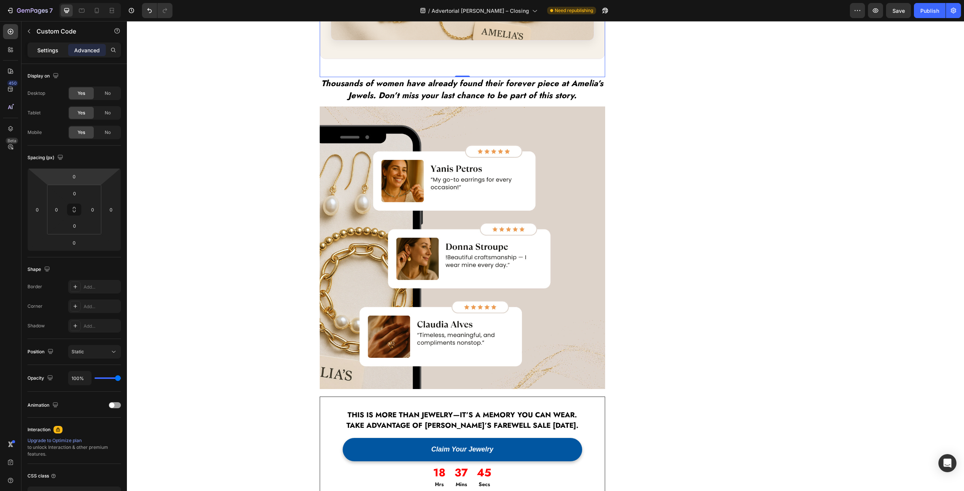
click at [48, 50] on p "Settings" at bounding box center [47, 50] width 21 height 8
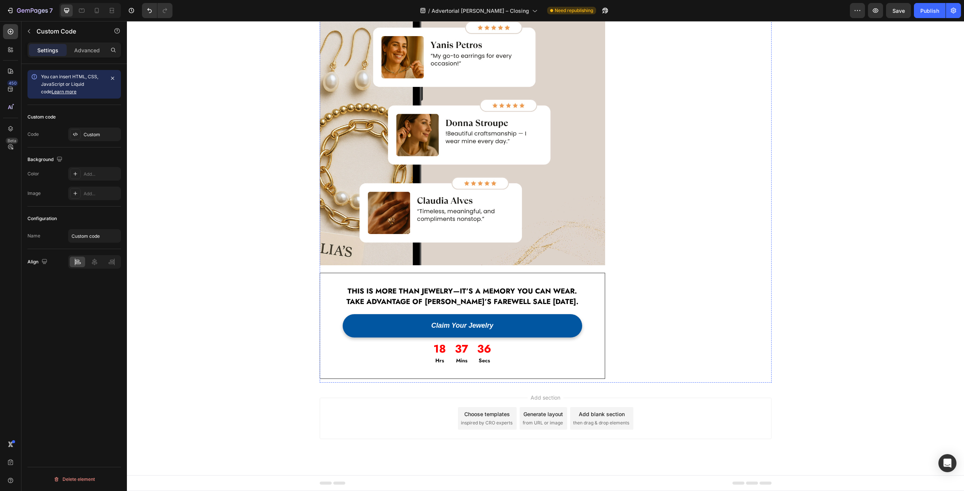
scroll to position [1413, 0]
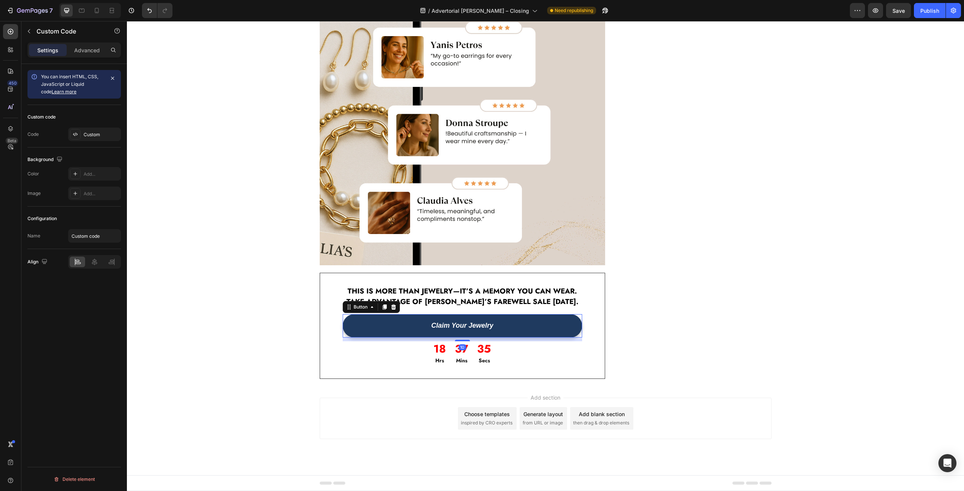
click at [393, 319] on button "Claim Your Jewelry" at bounding box center [463, 325] width 240 height 23
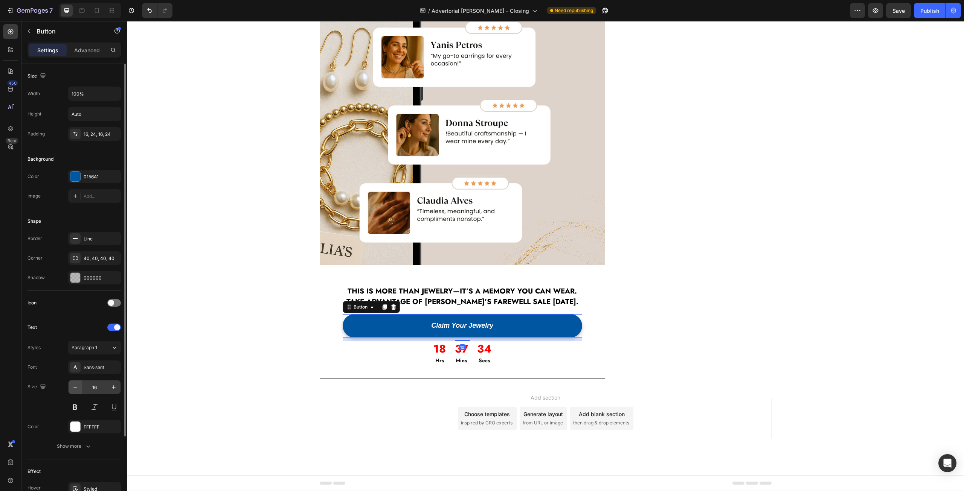
scroll to position [91, 0]
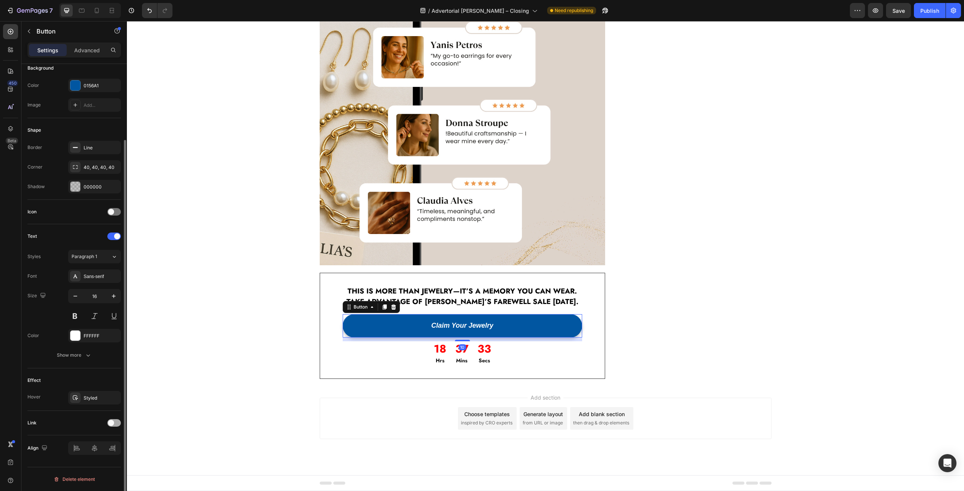
click at [114, 425] on div at bounding box center [114, 423] width 14 height 8
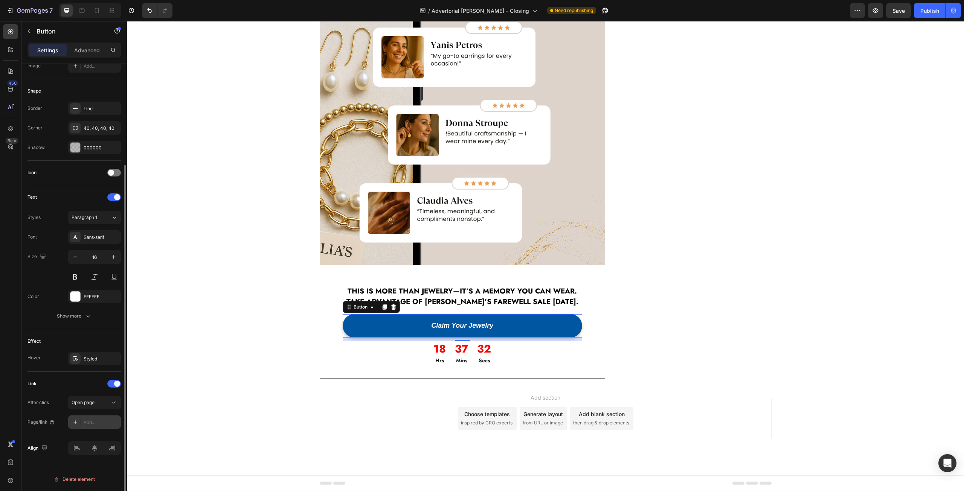
click at [103, 421] on div "Add..." at bounding box center [101, 422] width 35 height 7
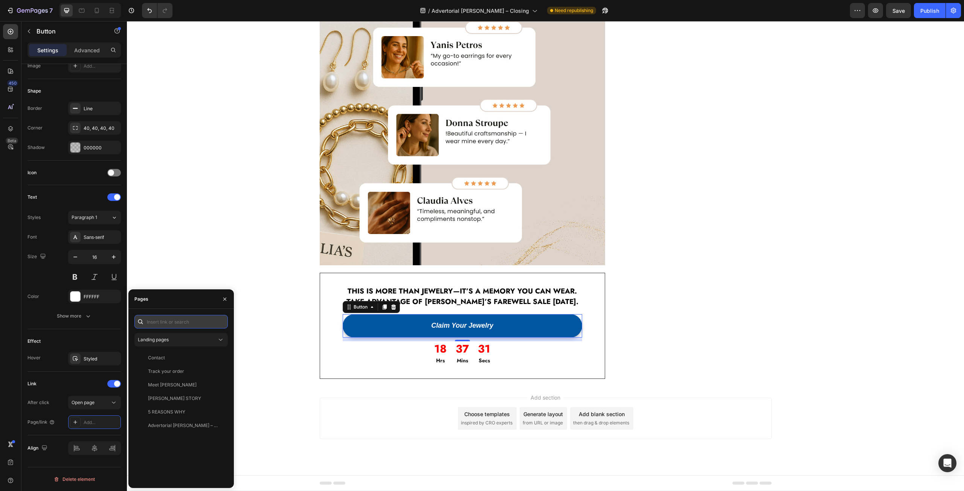
click at [174, 321] on input "text" at bounding box center [180, 322] width 93 height 14
paste input "[URL][DOMAIN_NAME]"
type input "[URL][DOMAIN_NAME]"
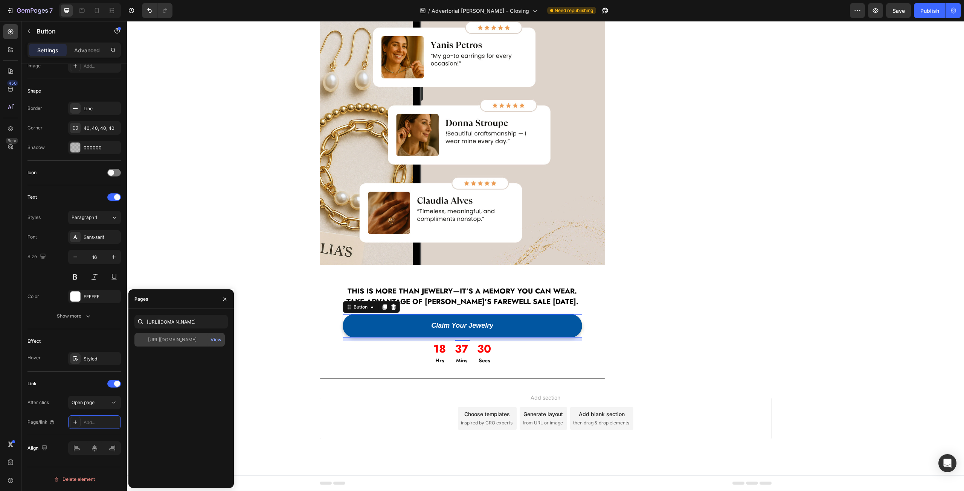
click at [173, 338] on div "[URL][DOMAIN_NAME]" at bounding box center [172, 340] width 49 height 7
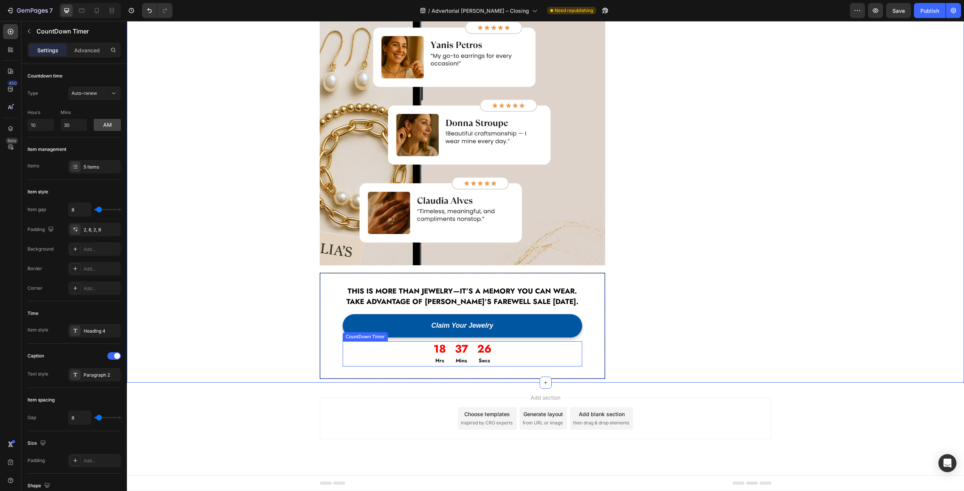
click at [434, 354] on div "18" at bounding box center [439, 349] width 12 height 14
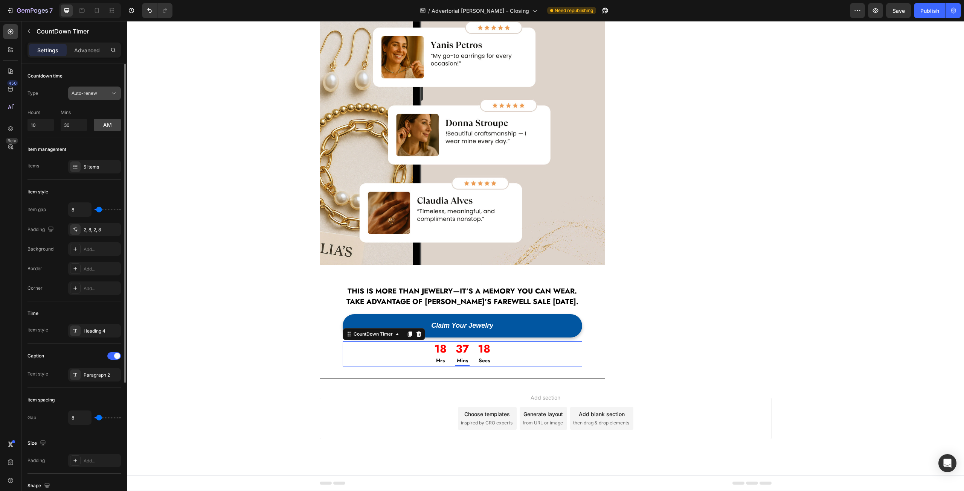
click at [92, 90] on span "Auto-renew" at bounding box center [85, 93] width 26 height 6
click at [97, 91] on div "Auto-renew" at bounding box center [91, 93] width 38 height 7
click at [113, 125] on button "am" at bounding box center [107, 125] width 27 height 12
click at [113, 125] on button "pm" at bounding box center [107, 125] width 27 height 12
click at [98, 96] on div "Auto-renew" at bounding box center [91, 93] width 38 height 7
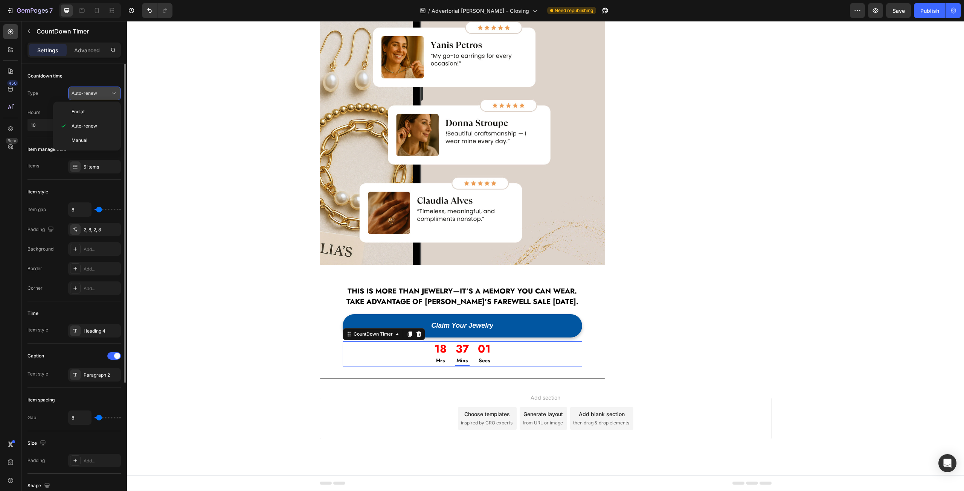
click at [97, 90] on div "Auto-renew" at bounding box center [95, 94] width 46 height 8
click at [41, 126] on input "10" at bounding box center [40, 125] width 26 height 12
click at [73, 125] on input "30" at bounding box center [74, 125] width 26 height 12
click at [112, 126] on button "am" at bounding box center [107, 125] width 27 height 12
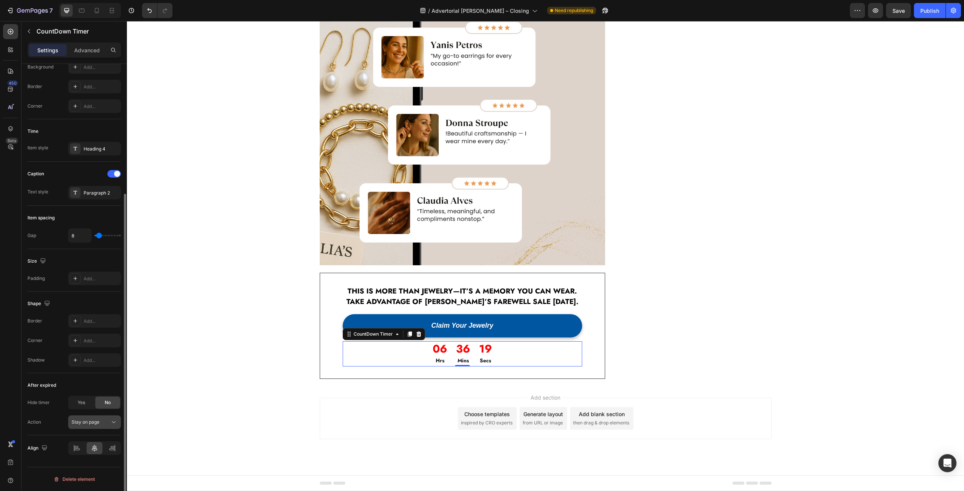
click at [102, 419] on div "Stay on page" at bounding box center [91, 422] width 38 height 7
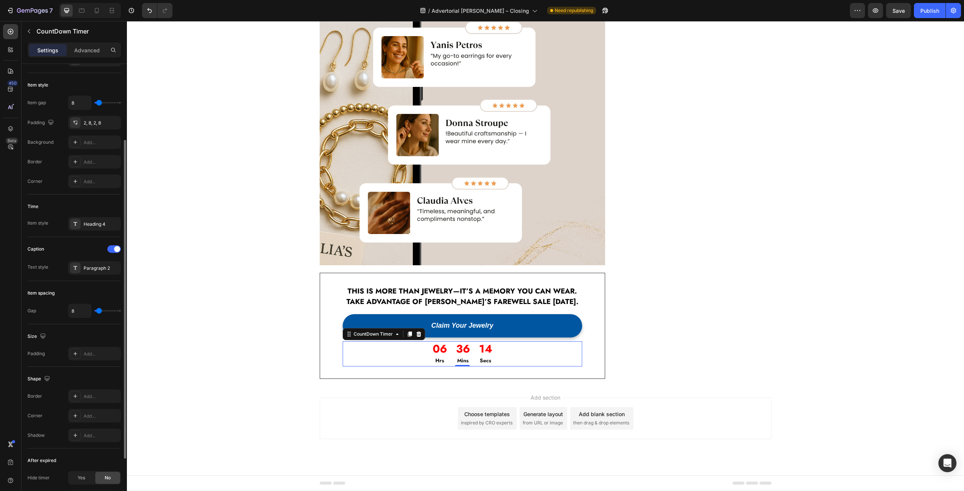
scroll to position [0, 0]
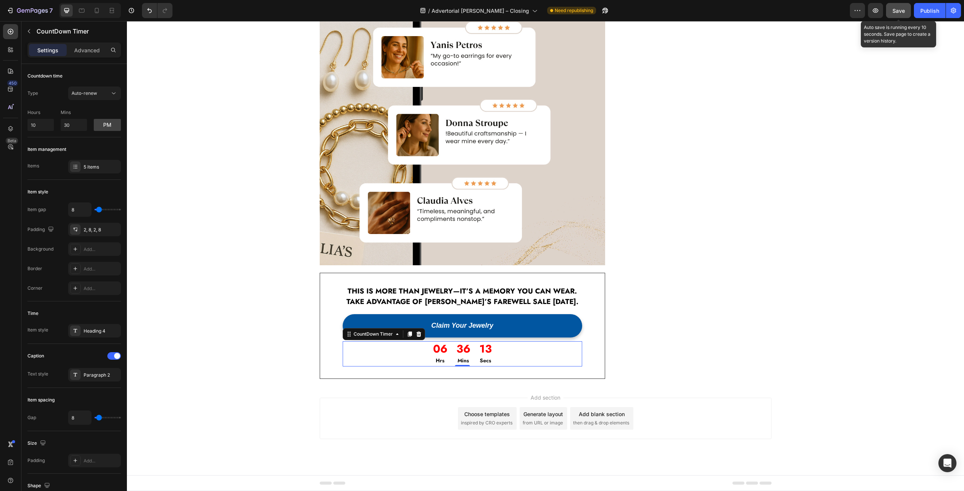
click at [899, 13] on span "Save" at bounding box center [898, 11] width 12 height 6
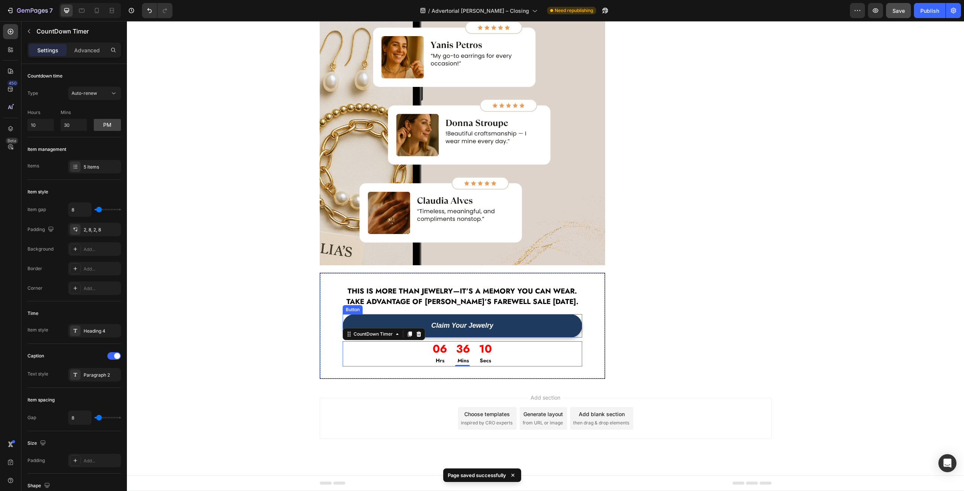
click at [441, 338] on link "Claim Your Jewelry" at bounding box center [463, 325] width 240 height 23
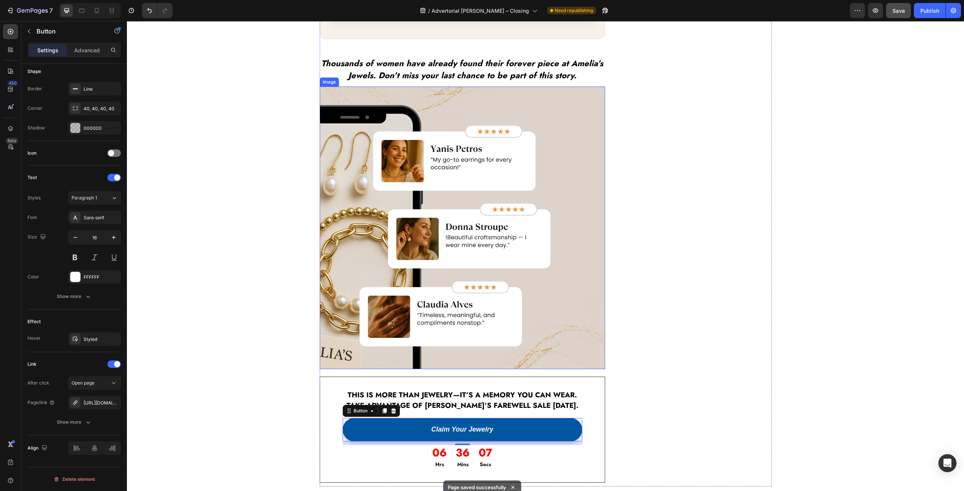
scroll to position [848, 0]
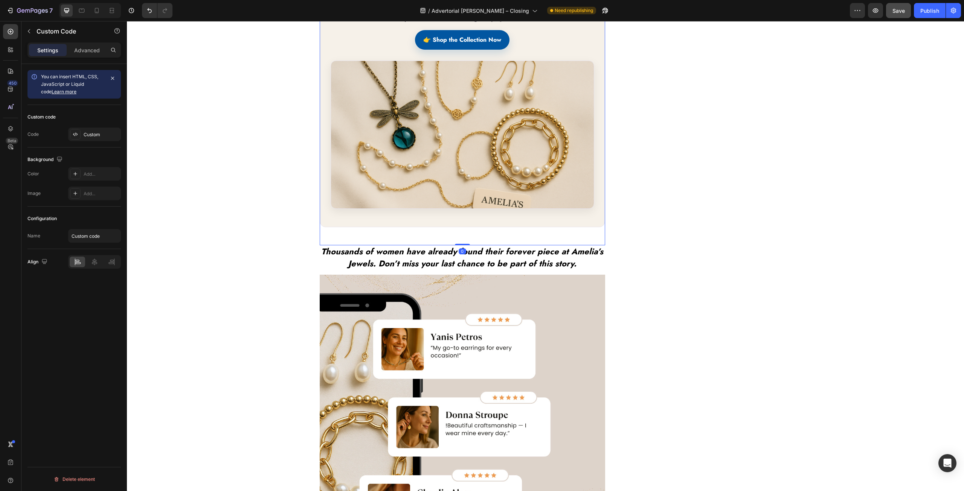
click at [433, 50] on link "👉 Shop the Collection Now" at bounding box center [462, 40] width 94 height 20
click at [94, 135] on div "Custom" at bounding box center [101, 134] width 35 height 7
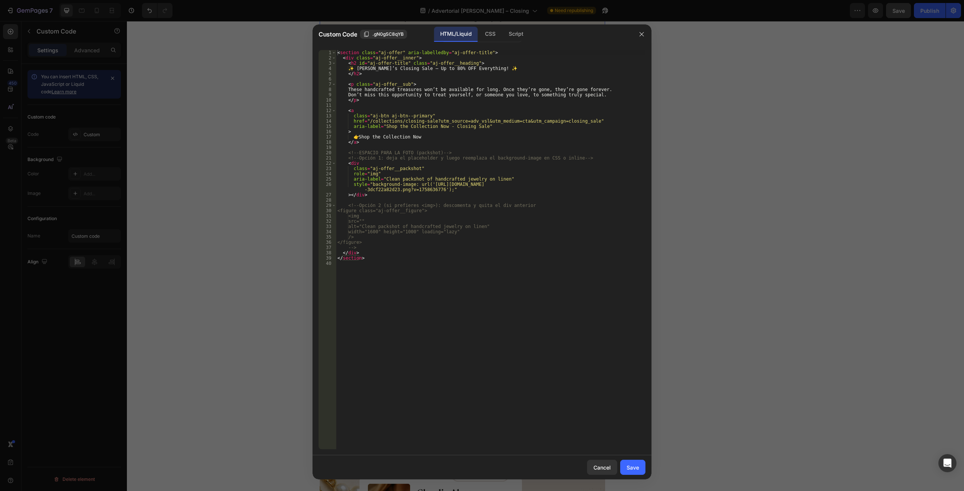
click at [437, 136] on div "< section class = "aj-offer" aria-labelledby = "aj-offer-title" > < div class =…" at bounding box center [490, 255] width 309 height 410
click at [584, 120] on div "< section class = "aj-offer" aria-labelledby = "aj-offer-title" > < div class =…" at bounding box center [490, 255] width 309 height 410
click at [583, 121] on div "< section class = "aj-offer" aria-labelledby = "aj-offer-title" > < div class =…" at bounding box center [490, 255] width 309 height 410
drag, startPoint x: 581, startPoint y: 121, endPoint x: 364, endPoint y: 123, distance: 216.4
click at [364, 123] on div "< section class = "aj-offer" aria-labelledby = "aj-offer-title" > < div class =…" at bounding box center [490, 255] width 309 height 410
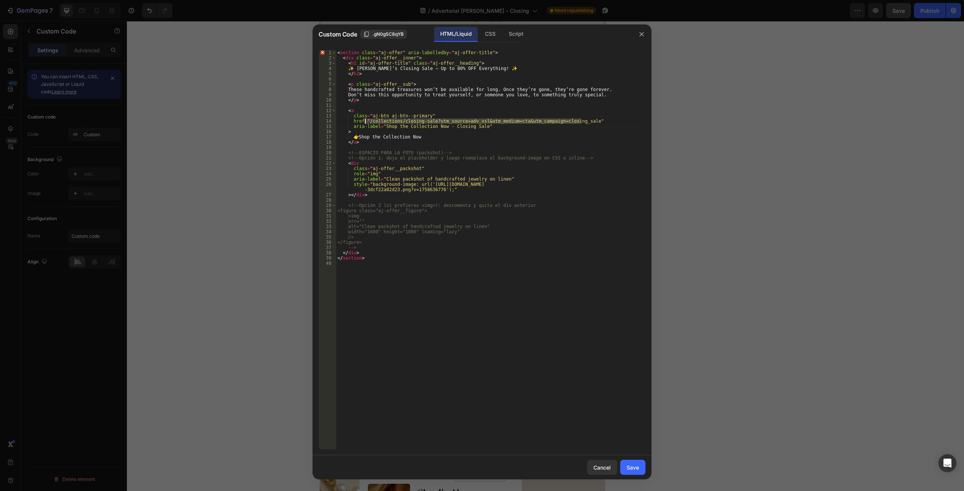
paste textarea "[URL][DOMAIN_NAME]""
type textarea "href="[URL][DOMAIN_NAME]""
click at [630, 472] on button "Save" at bounding box center [632, 467] width 25 height 15
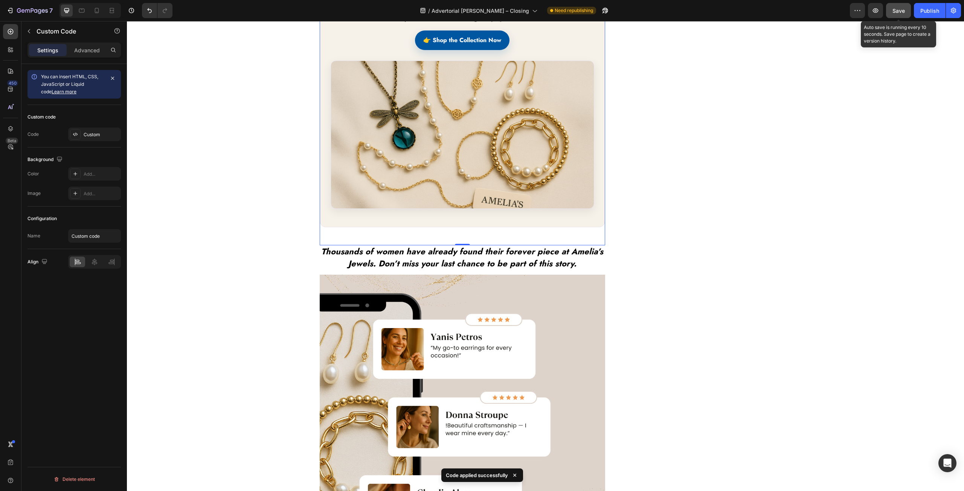
click at [898, 10] on span "Save" at bounding box center [898, 11] width 12 height 6
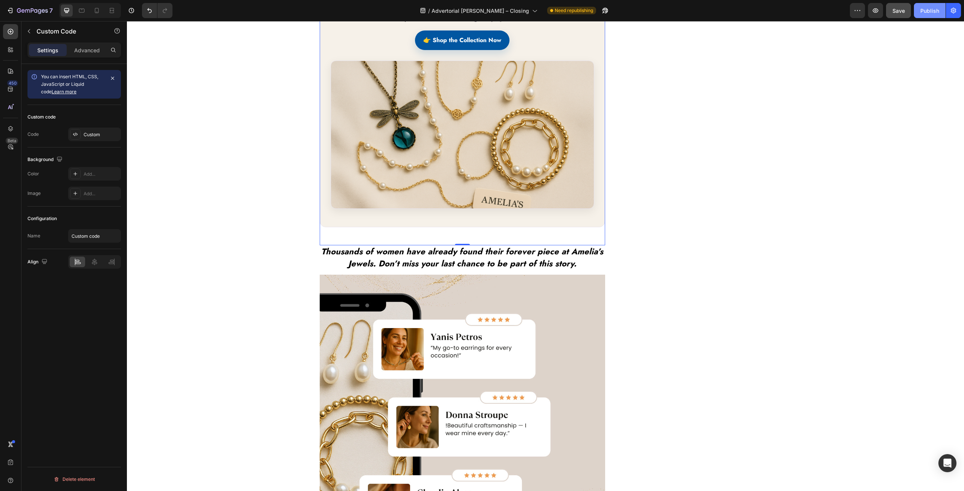
click at [929, 14] on div "Publish" at bounding box center [929, 11] width 19 height 8
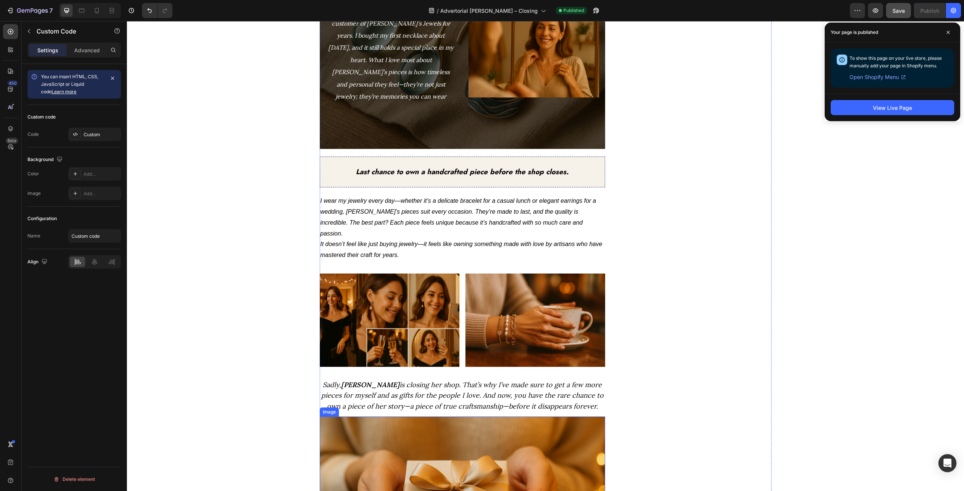
scroll to position [434, 0]
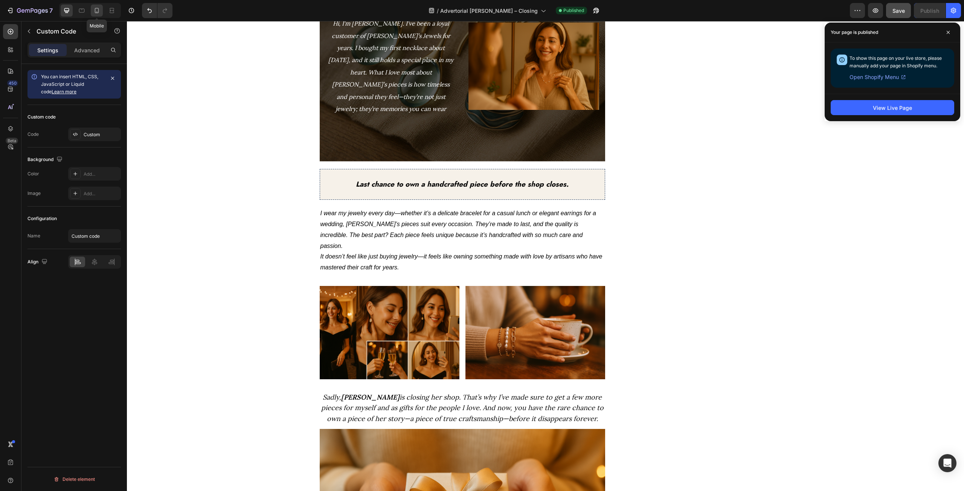
click at [100, 13] on icon at bounding box center [97, 11] width 8 height 8
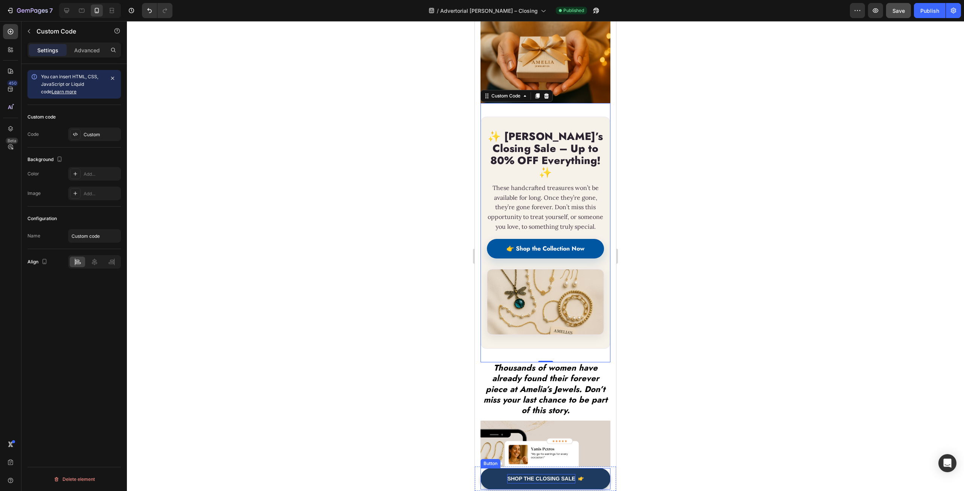
scroll to position [926, 0]
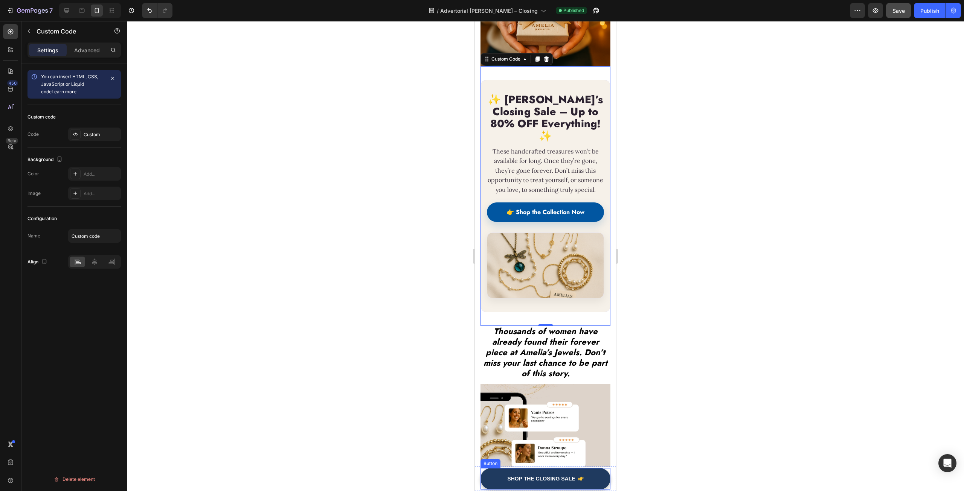
click at [500, 482] on button "Shop the Closing Sale" at bounding box center [545, 478] width 130 height 21
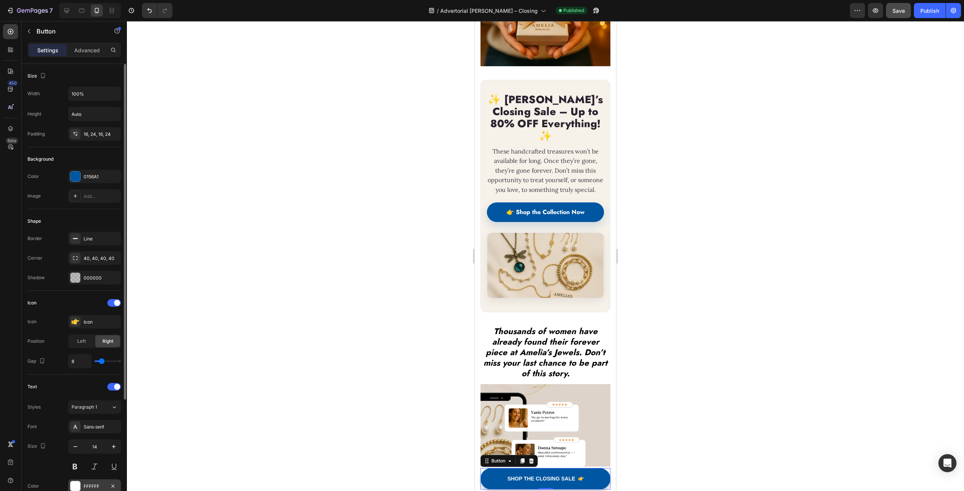
scroll to position [151, 0]
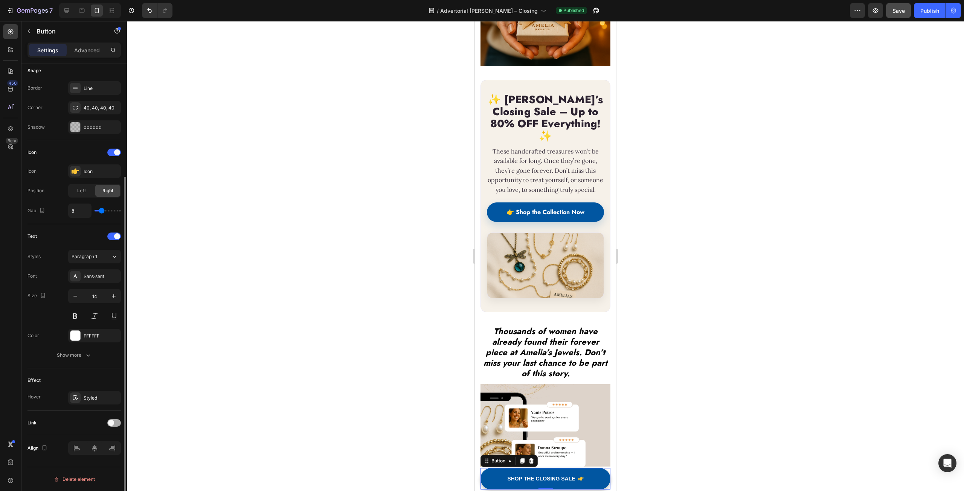
click at [113, 424] on span at bounding box center [111, 423] width 6 height 6
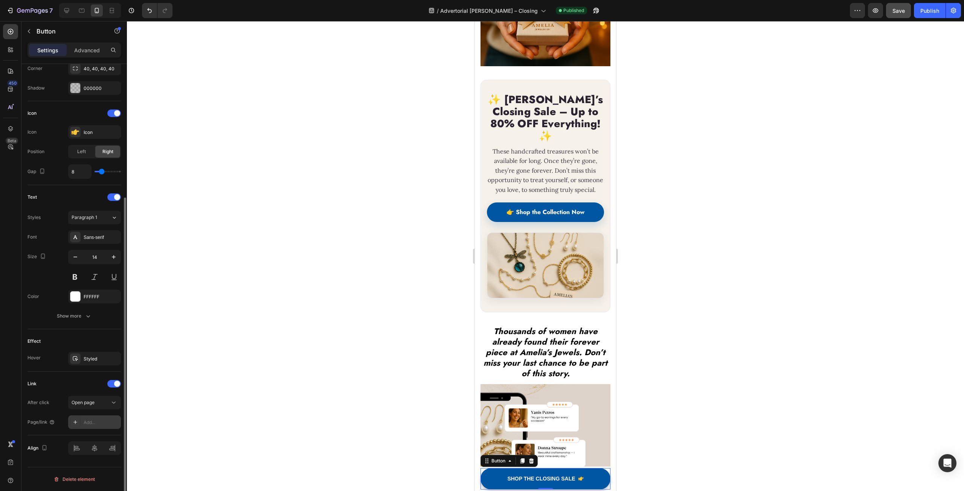
click at [100, 426] on div "Add..." at bounding box center [101, 422] width 35 height 7
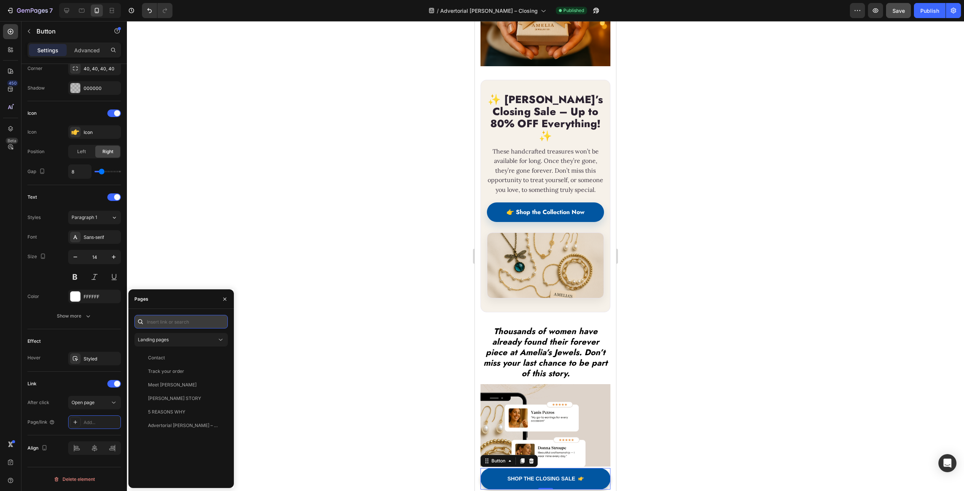
click at [165, 324] on input "text" at bounding box center [180, 322] width 93 height 14
paste input ""[URL][DOMAIN_NAME]""
click at [195, 321] on input ""[URL][DOMAIN_NAME]"" at bounding box center [180, 322] width 93 height 14
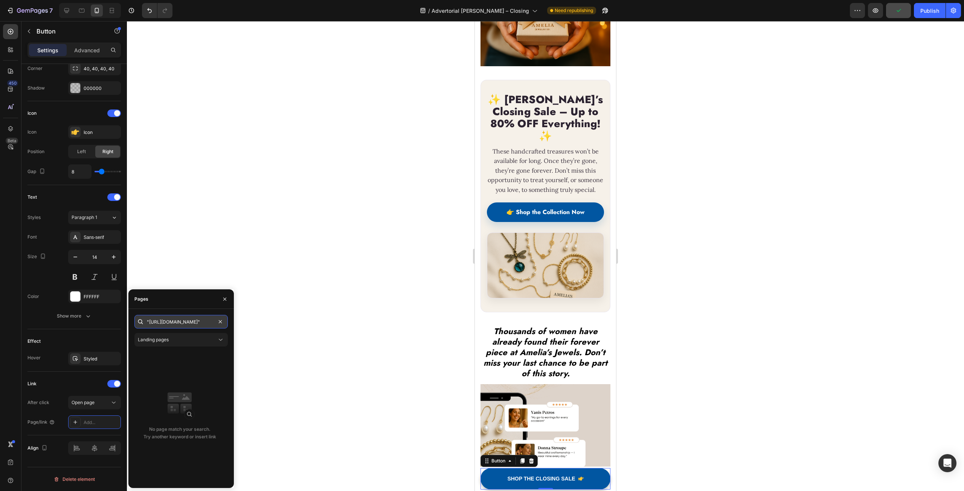
click at [195, 321] on input ""[URL][DOMAIN_NAME]"" at bounding box center [180, 322] width 93 height 14
paste input "[URL][DOMAIN_NAME]"
type input "[URL][DOMAIN_NAME]"
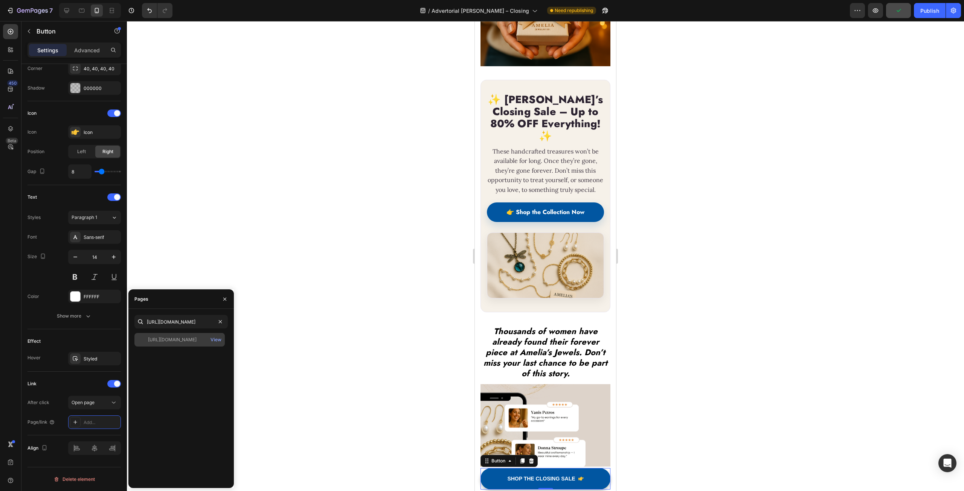
click at [186, 339] on div "[URL][DOMAIN_NAME]" at bounding box center [172, 340] width 49 height 7
click at [231, 254] on div at bounding box center [545, 256] width 837 height 470
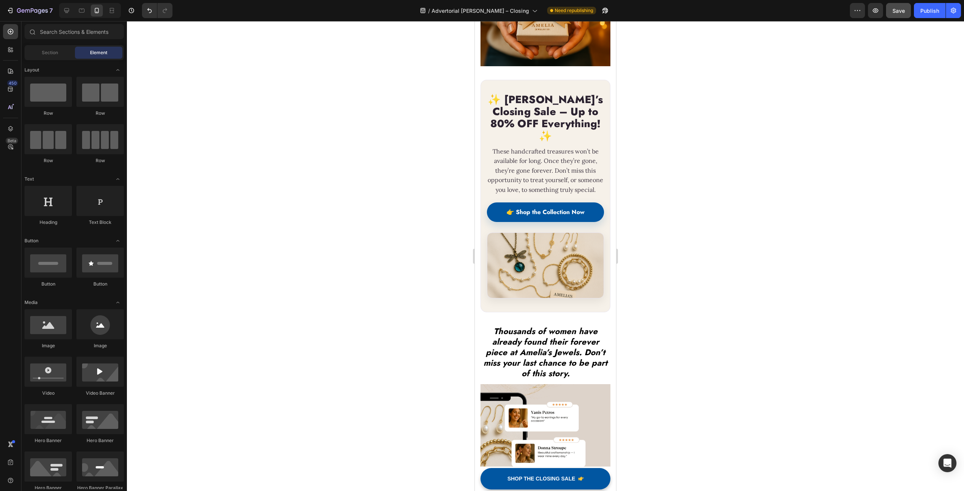
click at [903, 11] on span "Save" at bounding box center [898, 11] width 12 height 6
click at [924, 14] on div "Publish" at bounding box center [929, 11] width 19 height 8
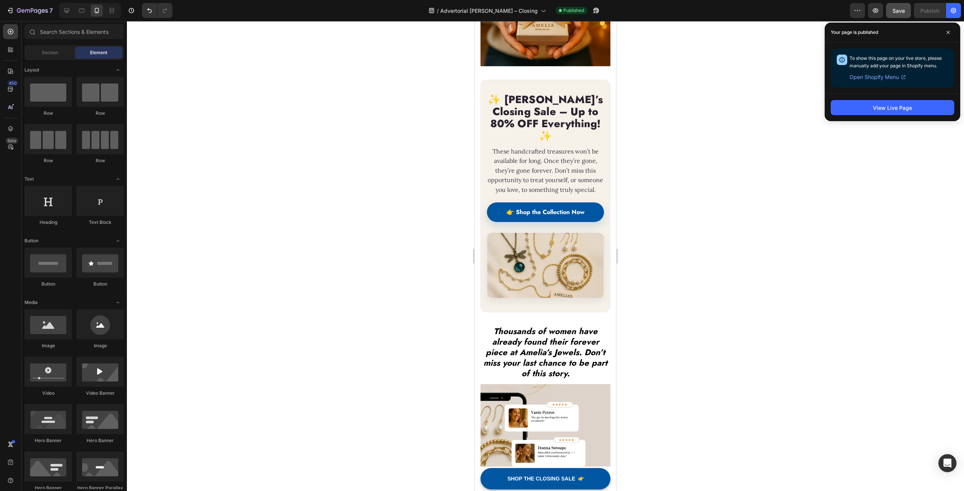
click at [744, 213] on div at bounding box center [545, 256] width 837 height 470
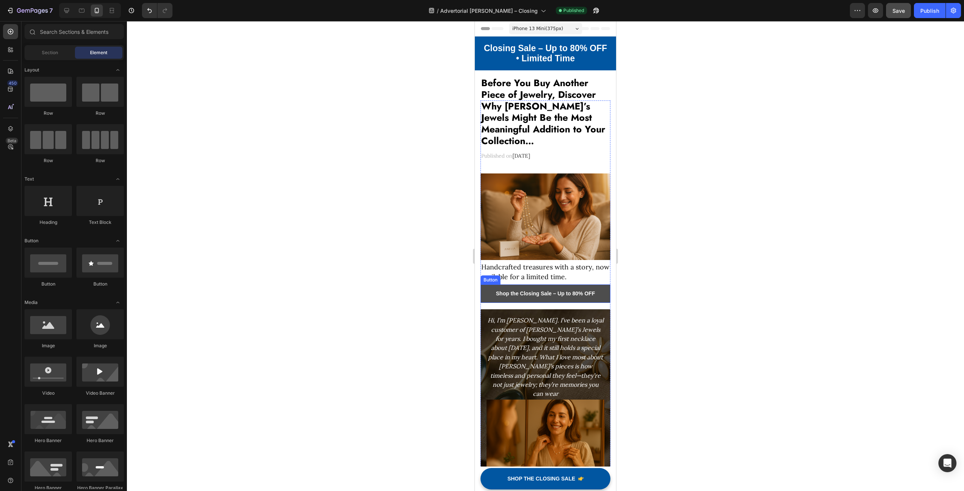
click at [490, 292] on link "Shop the Closing Sale – Up to 80% OFF" at bounding box center [545, 294] width 130 height 18
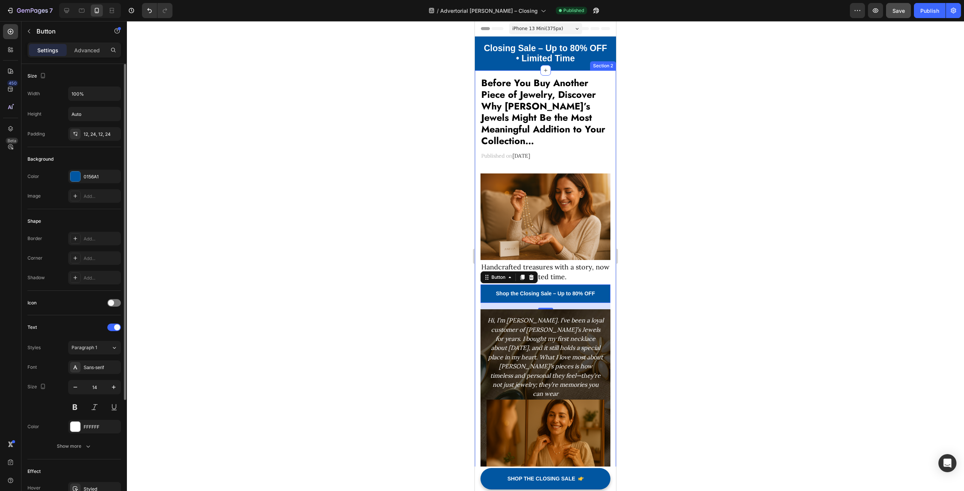
scroll to position [75, 0]
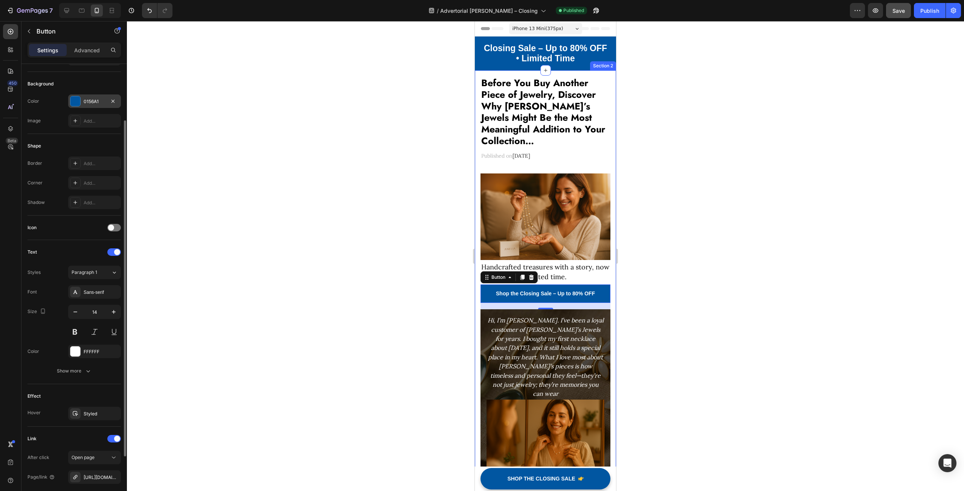
click at [95, 100] on div "0156A1" at bounding box center [95, 101] width 22 height 7
click at [190, 76] on div at bounding box center [545, 256] width 837 height 470
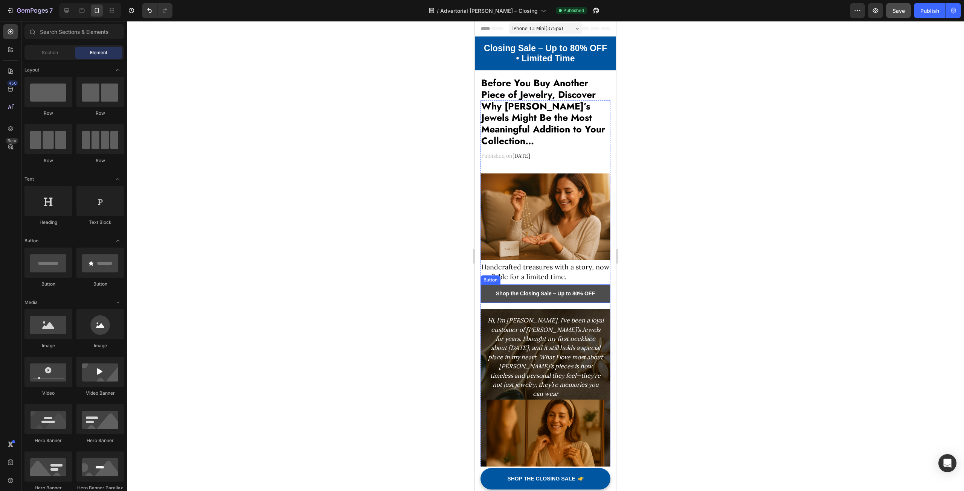
click at [488, 291] on link "Shop the Closing Sale – Up to 80% OFF" at bounding box center [545, 294] width 130 height 18
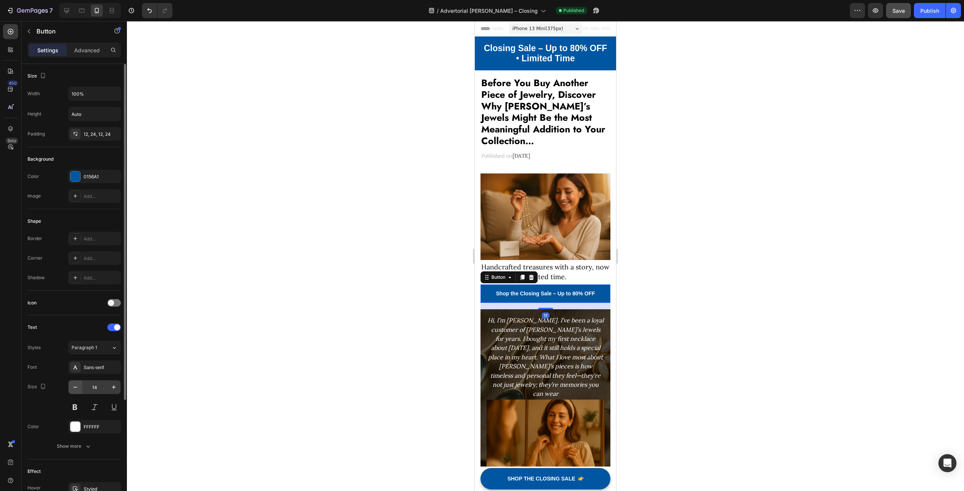
scroll to position [150, 0]
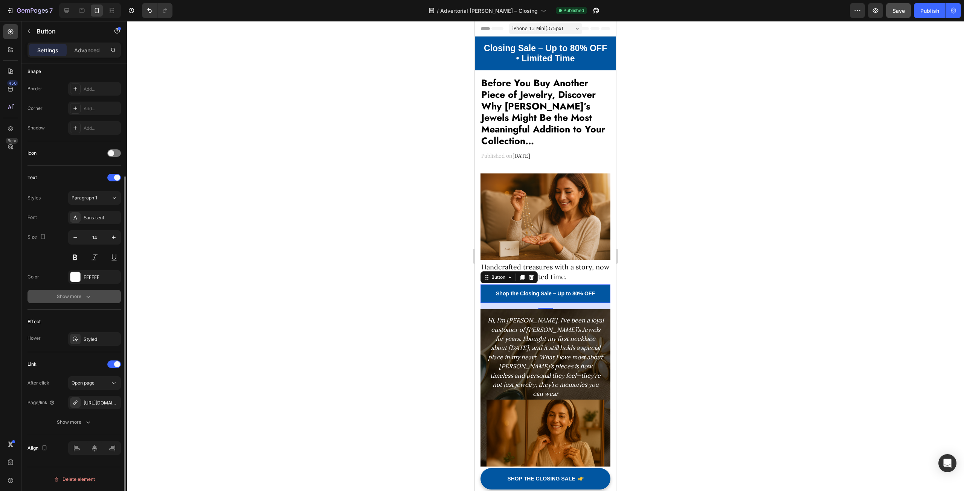
click at [79, 295] on div "Show more" at bounding box center [74, 297] width 35 height 8
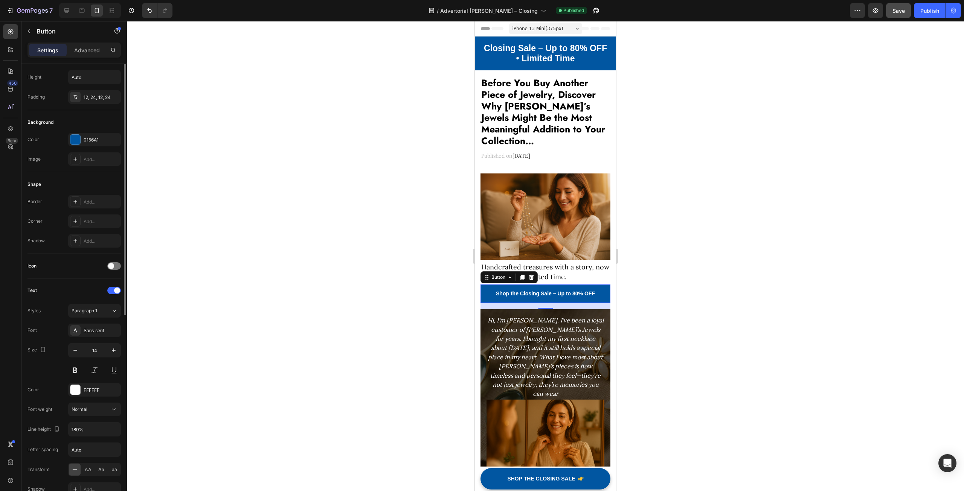
scroll to position [0, 0]
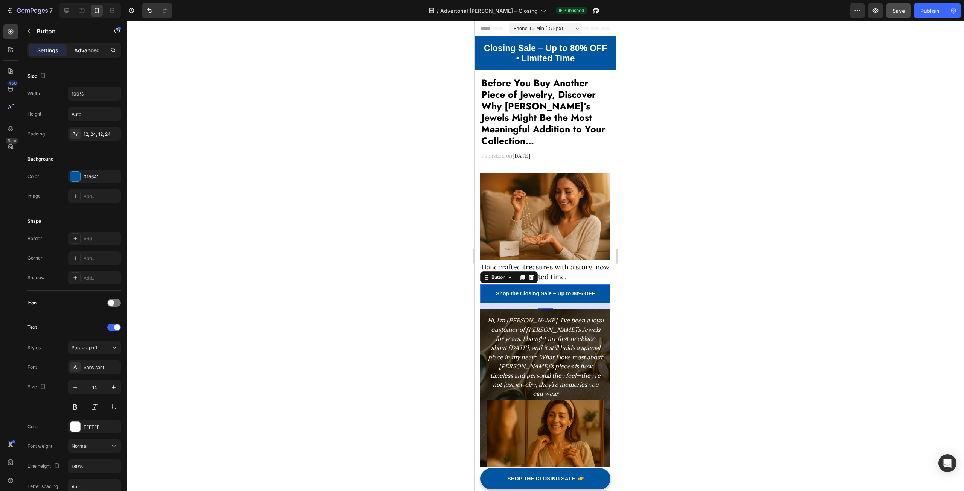
click at [82, 49] on p "Advanced" at bounding box center [87, 50] width 26 height 8
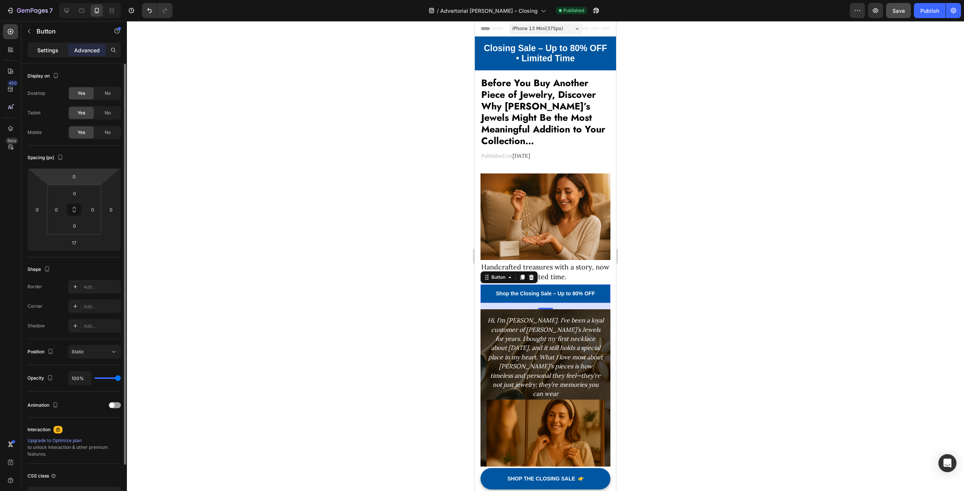
click at [47, 50] on p "Settings" at bounding box center [47, 50] width 21 height 8
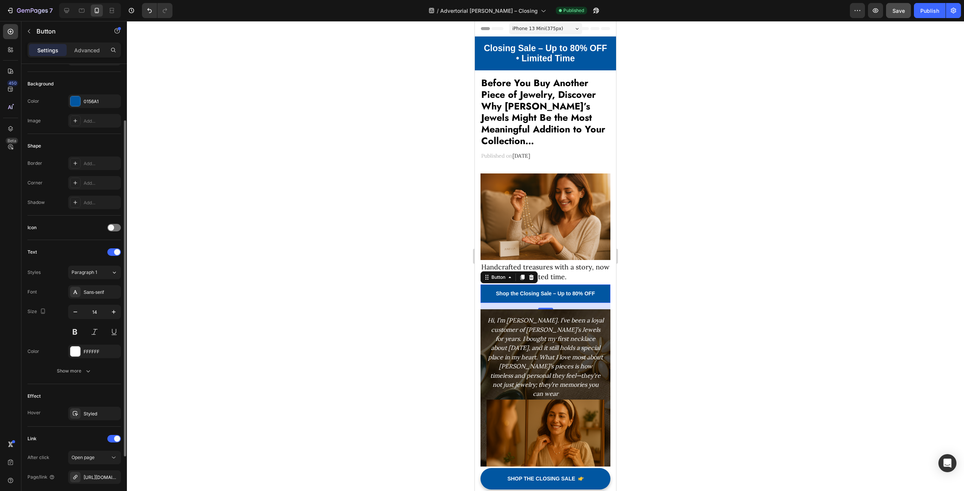
scroll to position [150, 0]
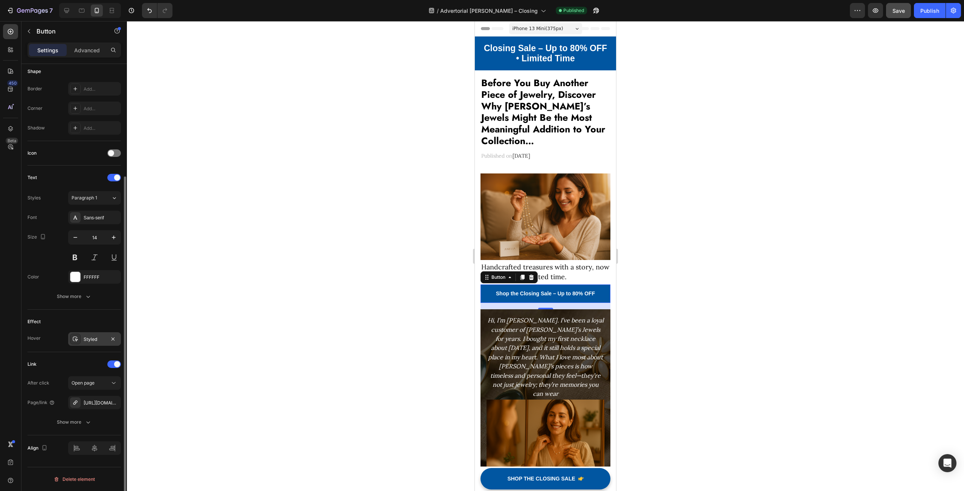
click at [96, 338] on div "Styled" at bounding box center [95, 339] width 22 height 7
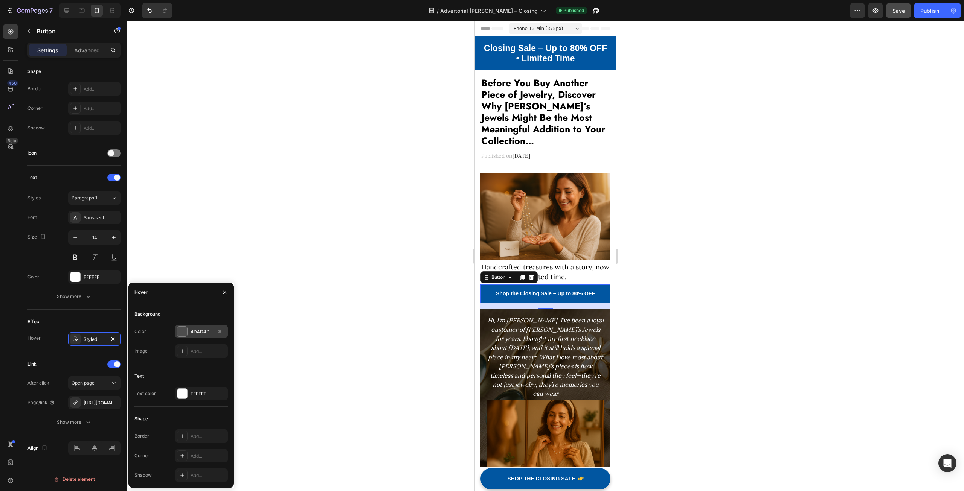
click at [199, 329] on div "4D4D4D" at bounding box center [201, 332] width 22 height 7
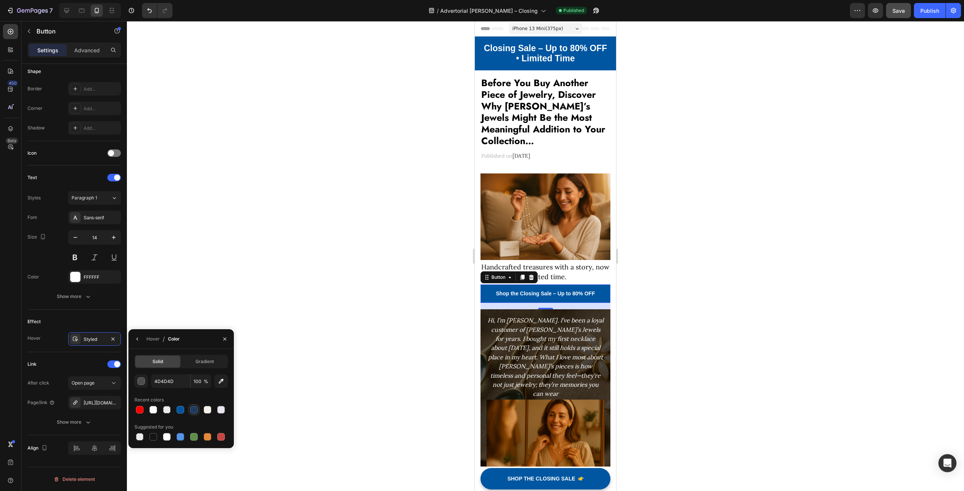
click at [192, 410] on div at bounding box center [194, 410] width 8 height 8
type input "1F3A5F"
click at [165, 303] on div at bounding box center [545, 256] width 837 height 470
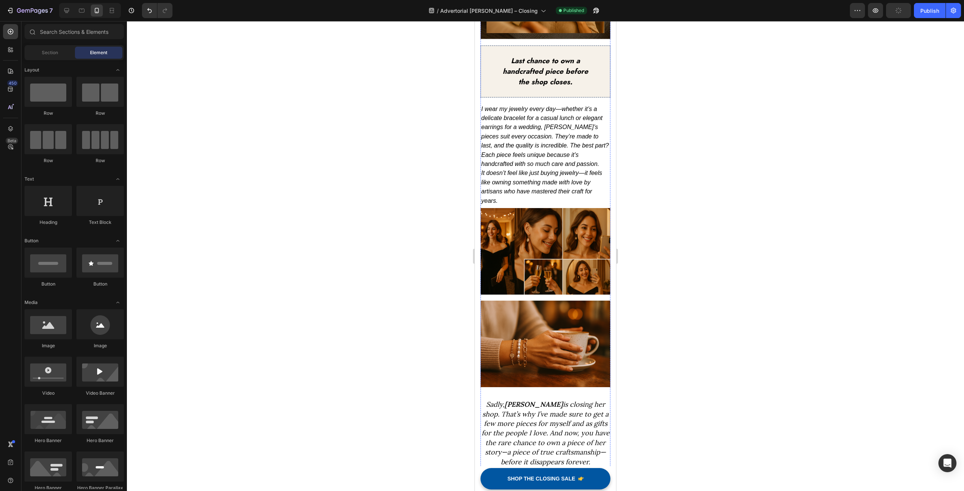
scroll to position [219, 0]
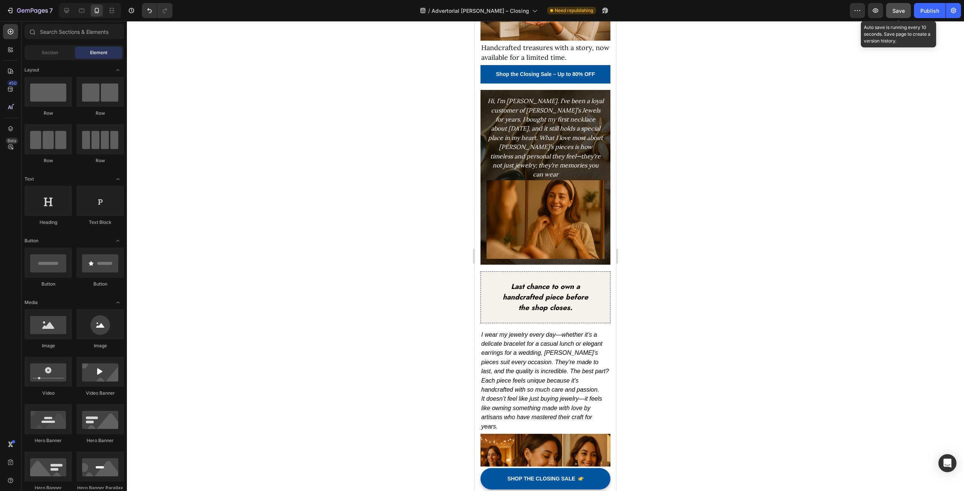
click at [900, 13] on span "Save" at bounding box center [898, 11] width 12 height 6
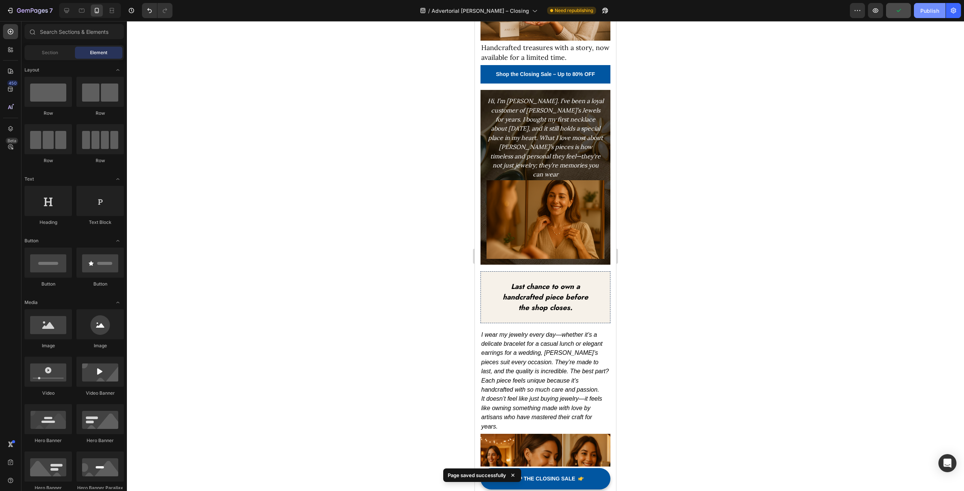
click at [925, 12] on div "Publish" at bounding box center [929, 11] width 19 height 8
click at [12, 14] on icon "button" at bounding box center [10, 11] width 8 height 8
